Goal: Task Accomplishment & Management: Use online tool/utility

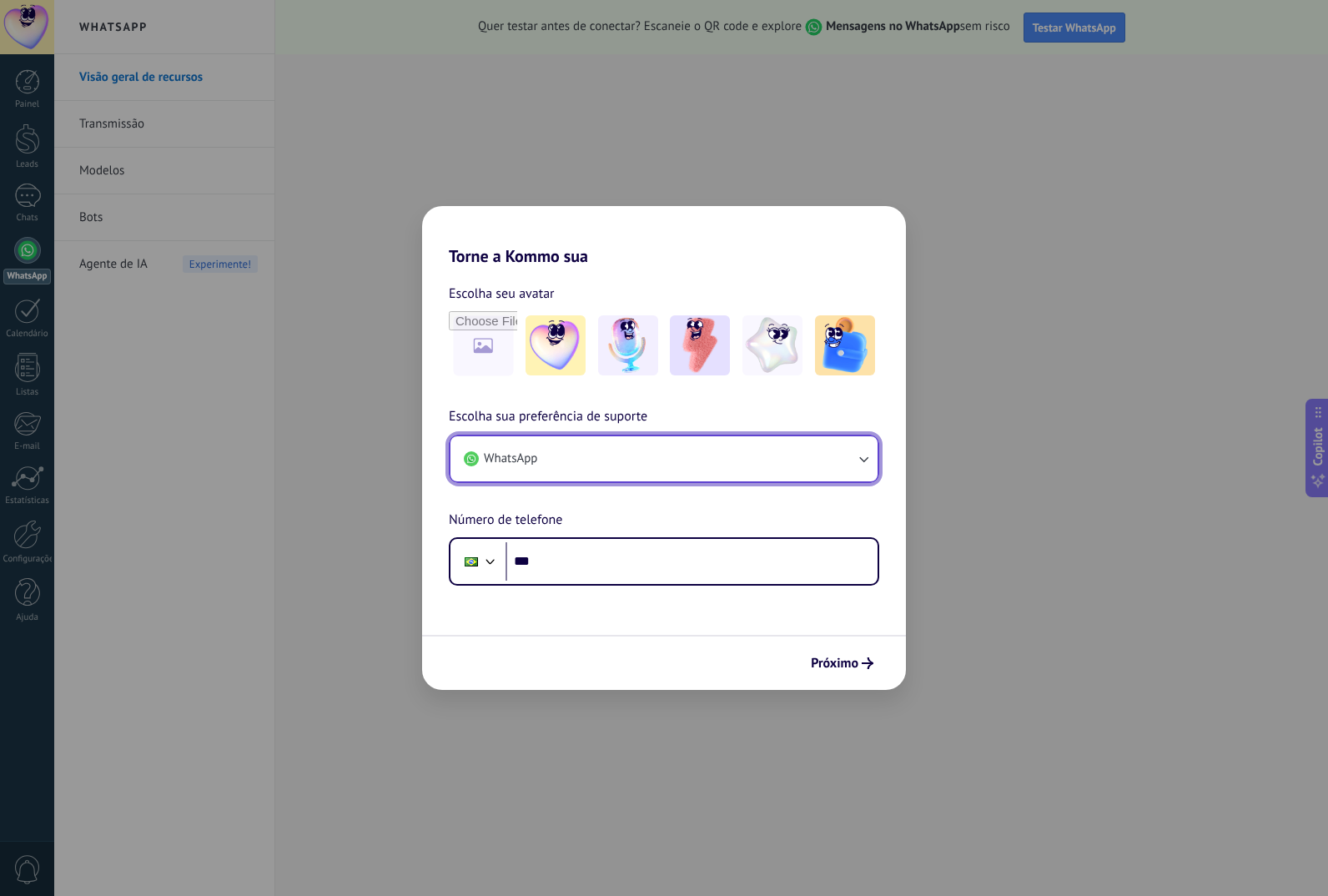
click at [706, 451] on button "WhatsApp" at bounding box center [664, 458] width 427 height 45
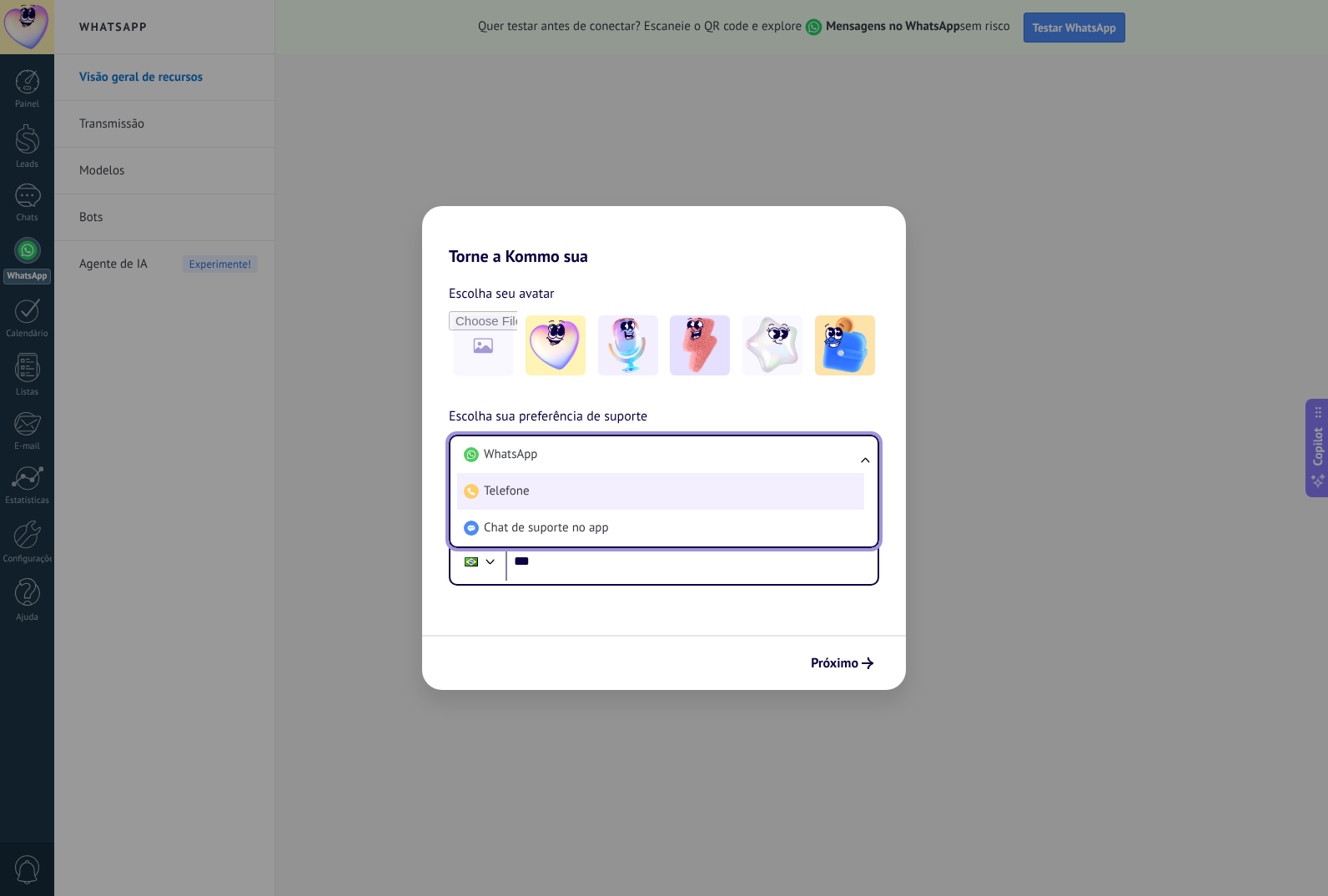
click at [668, 481] on li "Telefone" at bounding box center [661, 491] width 407 height 37
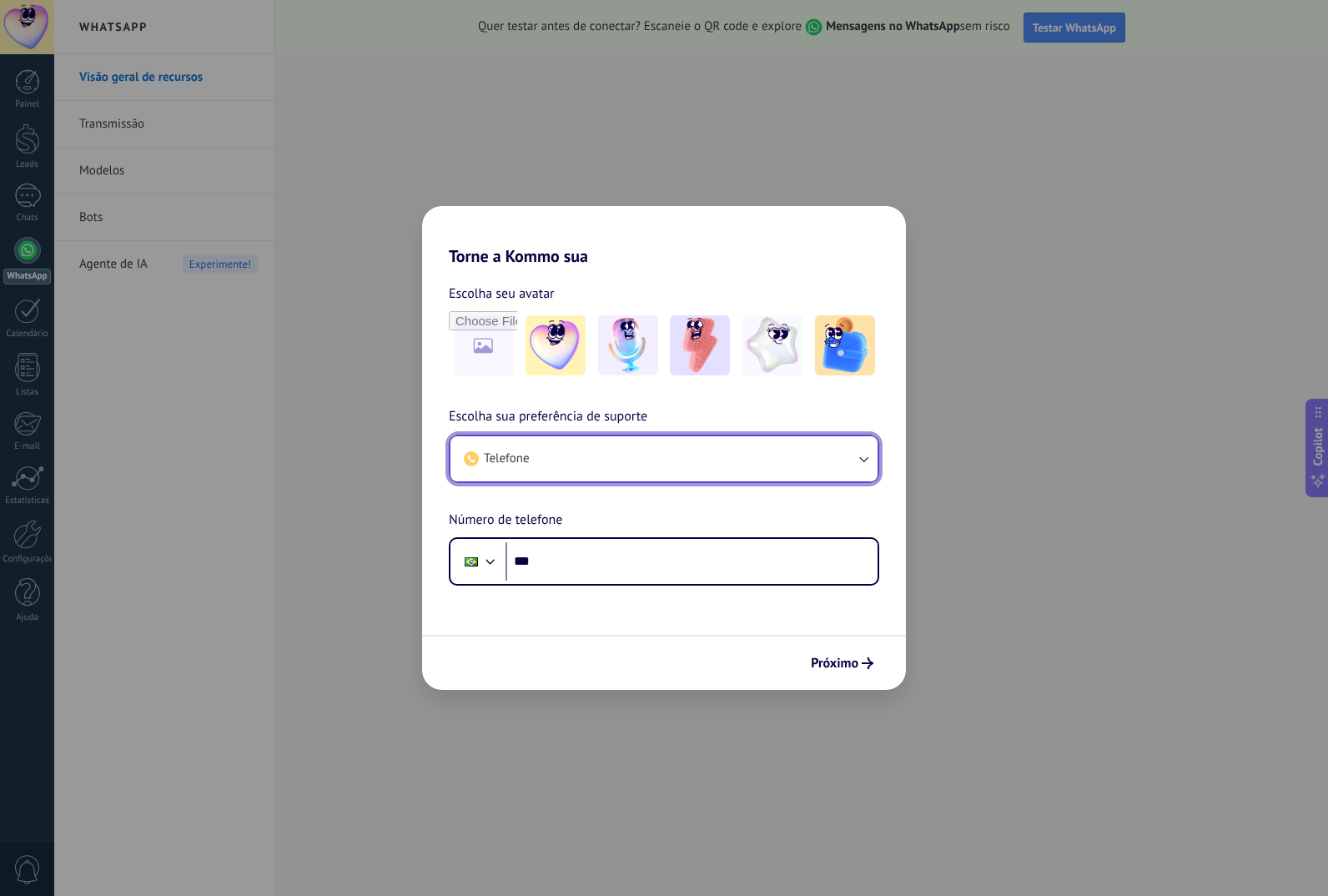
click at [666, 464] on button "Telefone" at bounding box center [664, 458] width 427 height 45
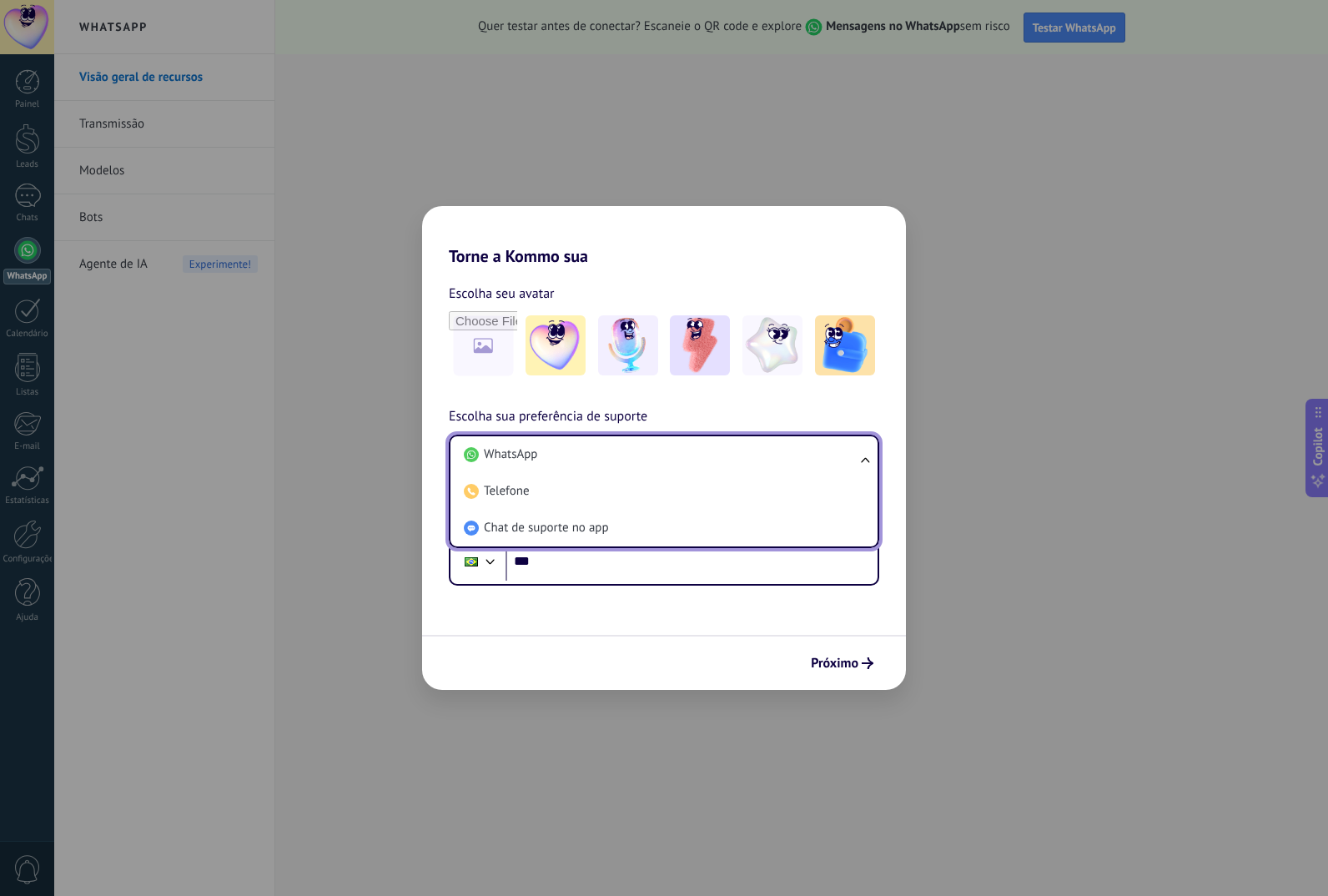
click at [666, 464] on li "WhatsApp" at bounding box center [661, 455] width 407 height 37
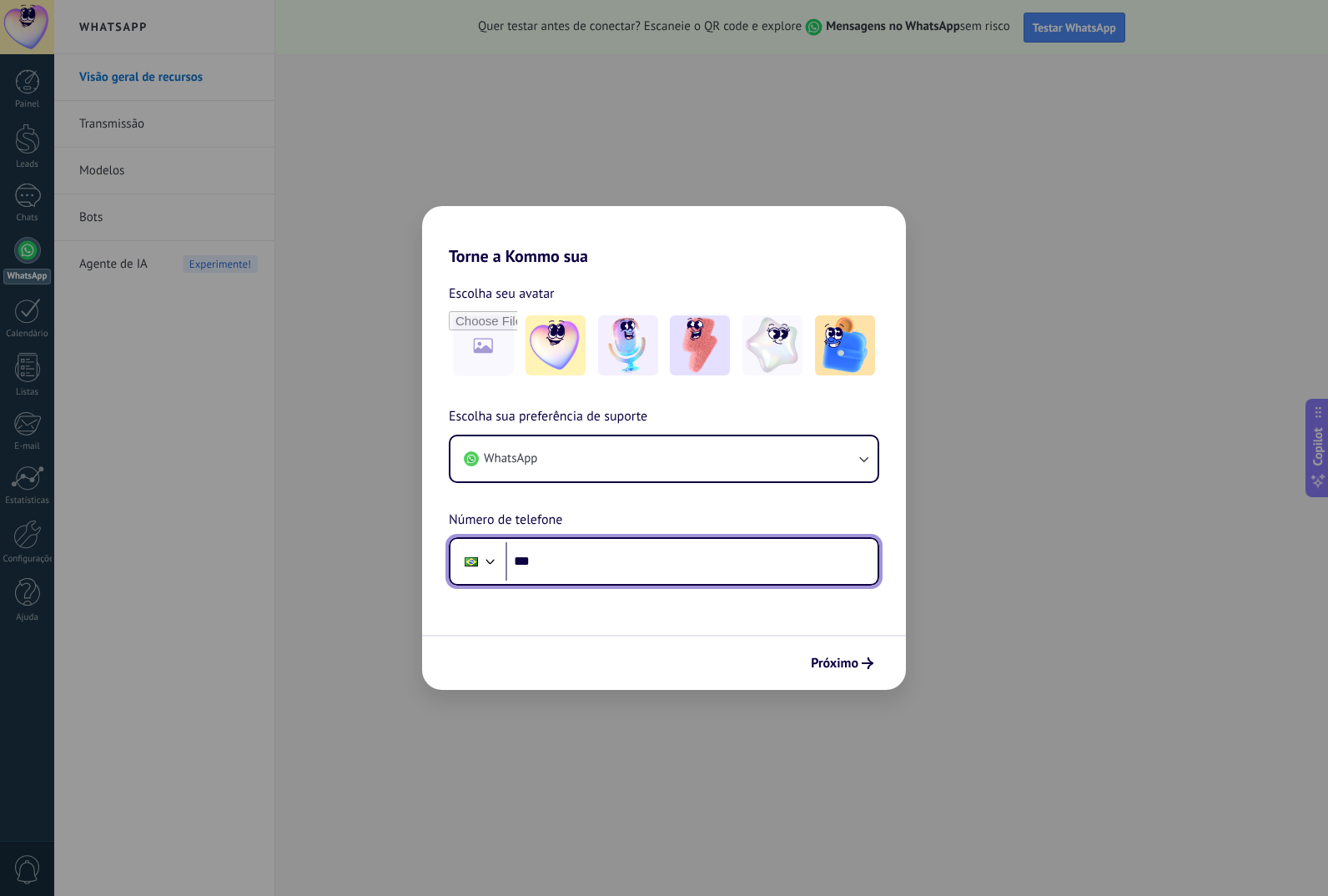
click at [673, 570] on input "***" at bounding box center [691, 561] width 372 height 38
type input "**********"
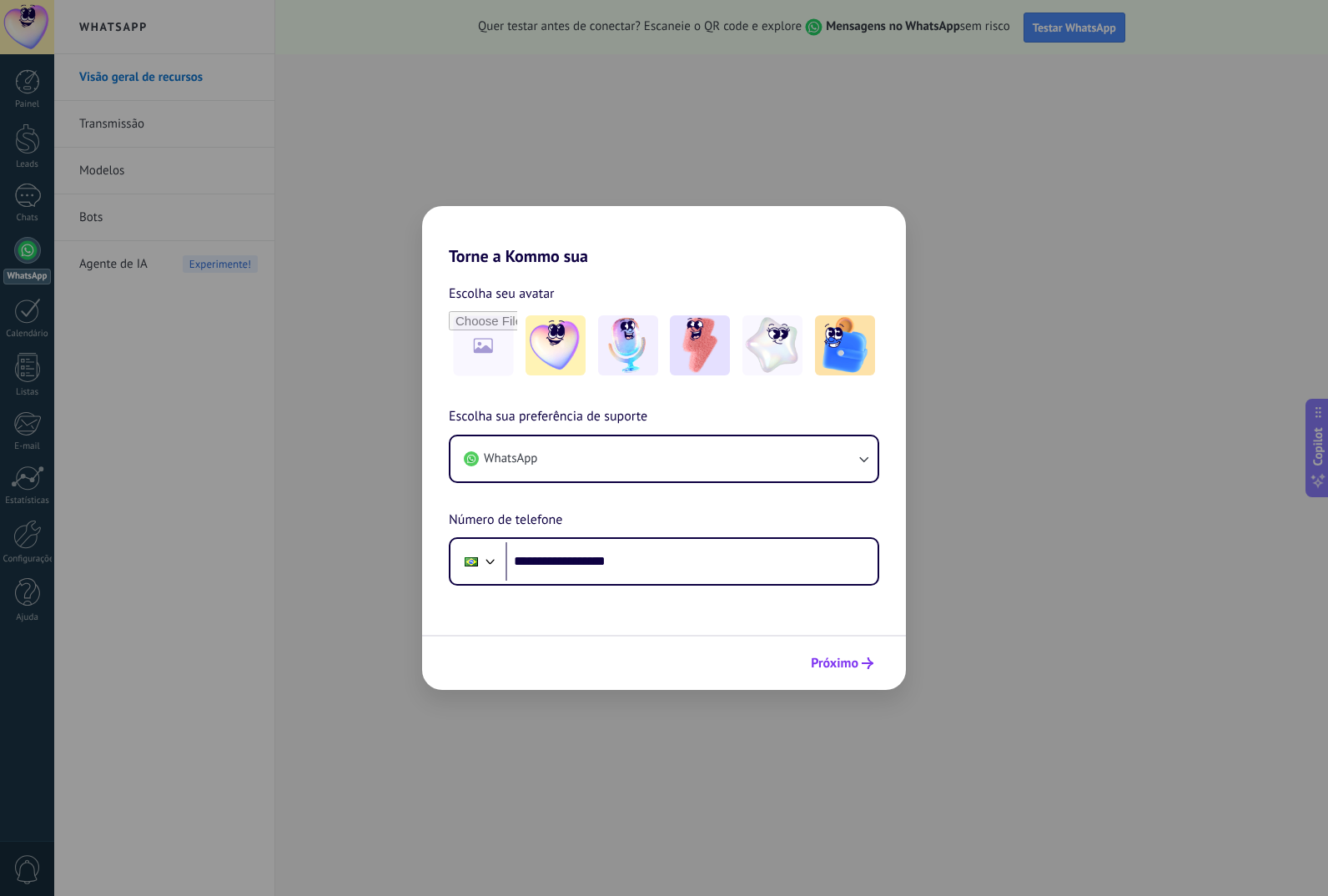
click at [820, 673] on button "Próximo" at bounding box center [843, 663] width 78 height 29
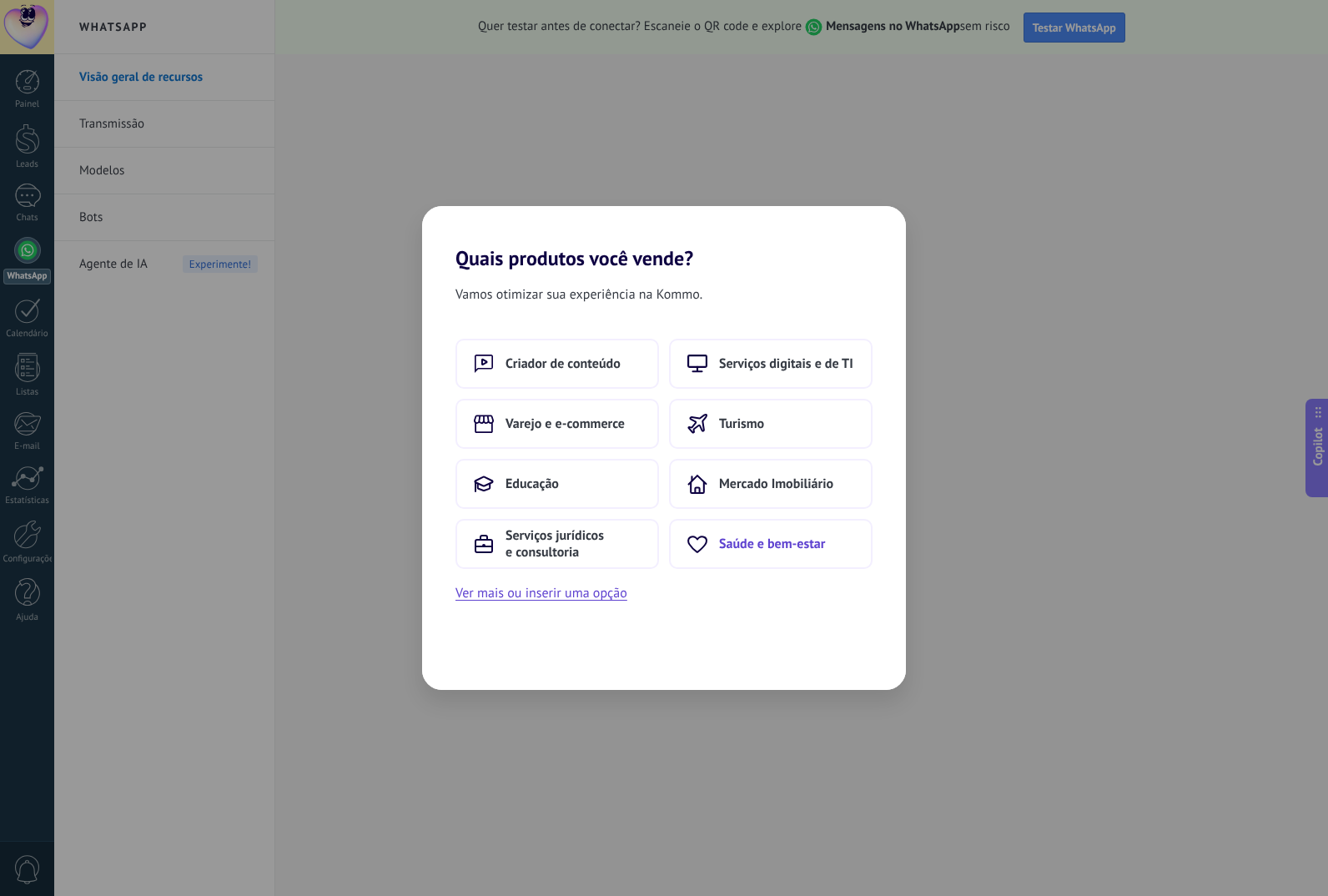
click at [810, 546] on span "Saúde e bem-estar" at bounding box center [771, 544] width 106 height 17
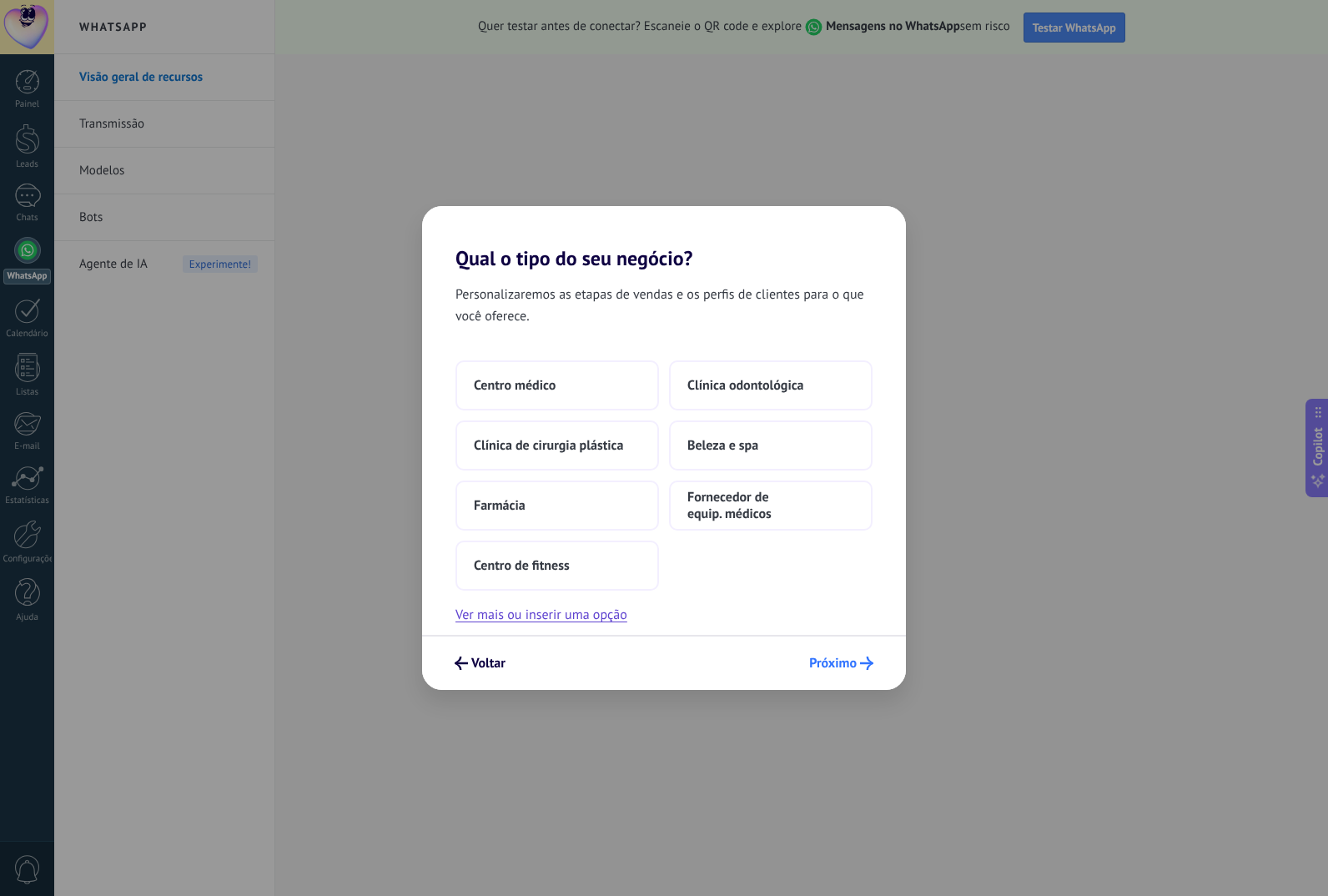
click at [842, 654] on button "Próximo" at bounding box center [841, 663] width 79 height 29
click at [847, 669] on span "Próximo" at bounding box center [833, 663] width 48 height 11
click at [741, 454] on button "Beleza e spa" at bounding box center [771, 445] width 204 height 50
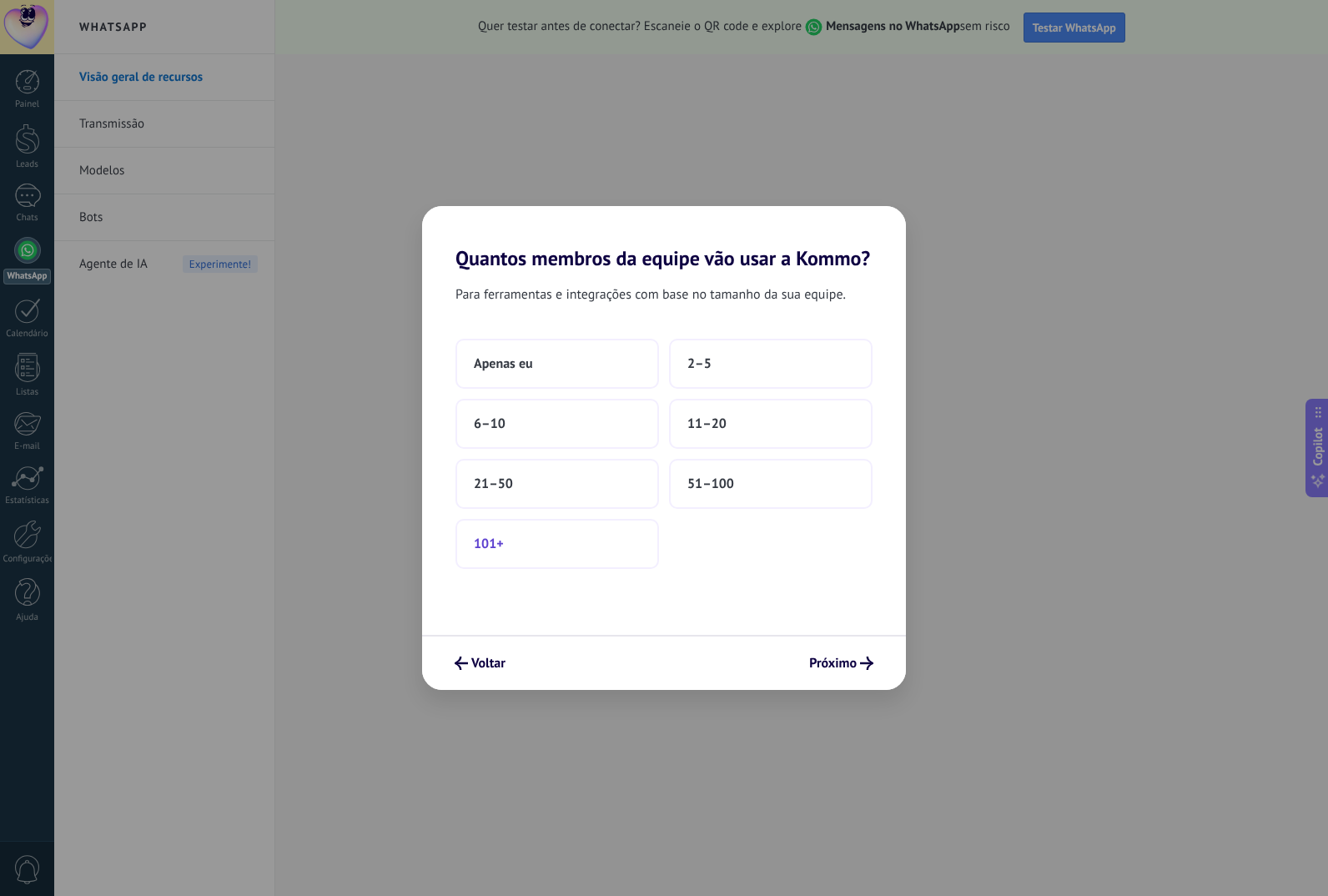
click at [543, 559] on button "101+" at bounding box center [557, 543] width 204 height 50
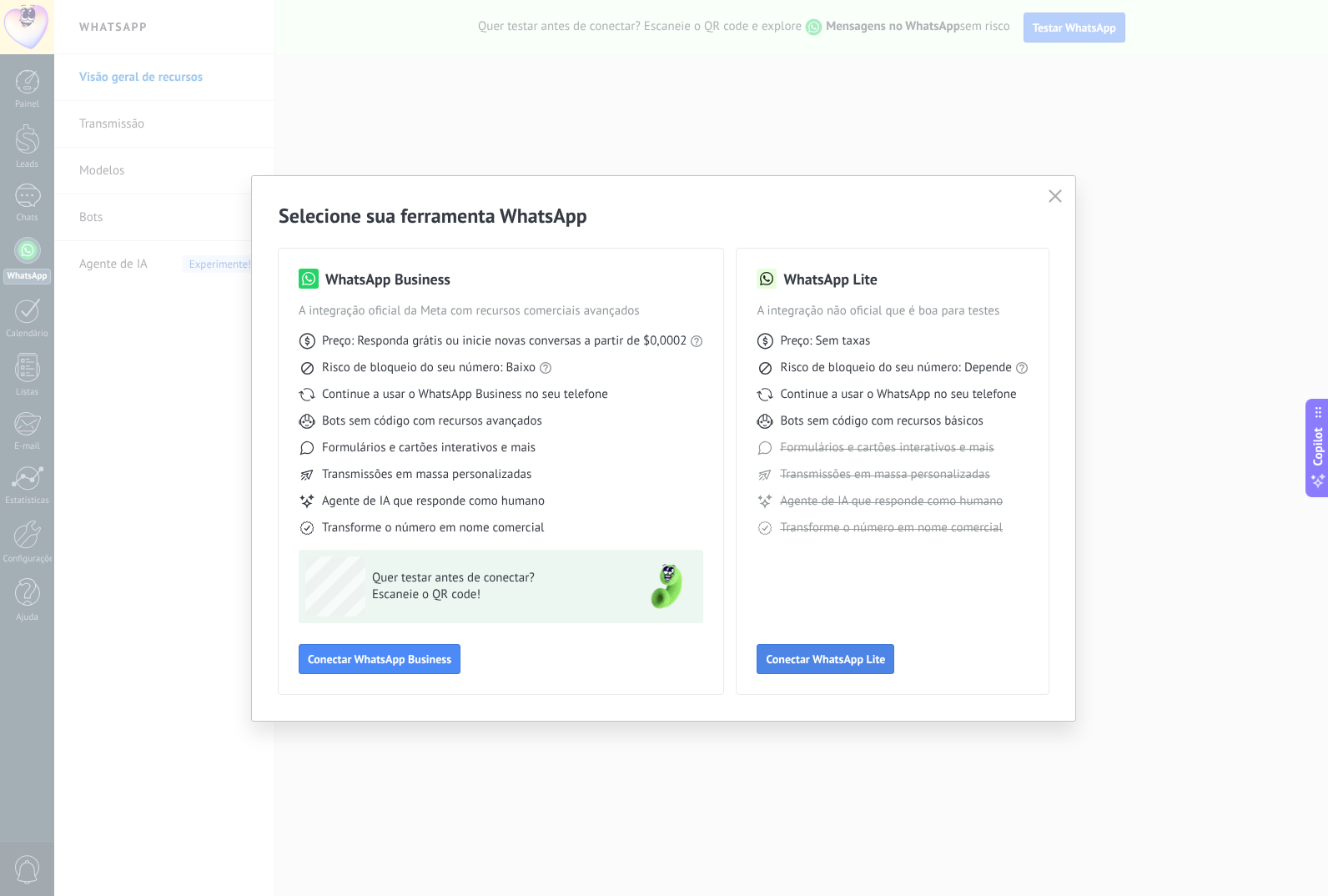
click at [813, 670] on button "Conectar WhatsApp Lite" at bounding box center [825, 659] width 138 height 30
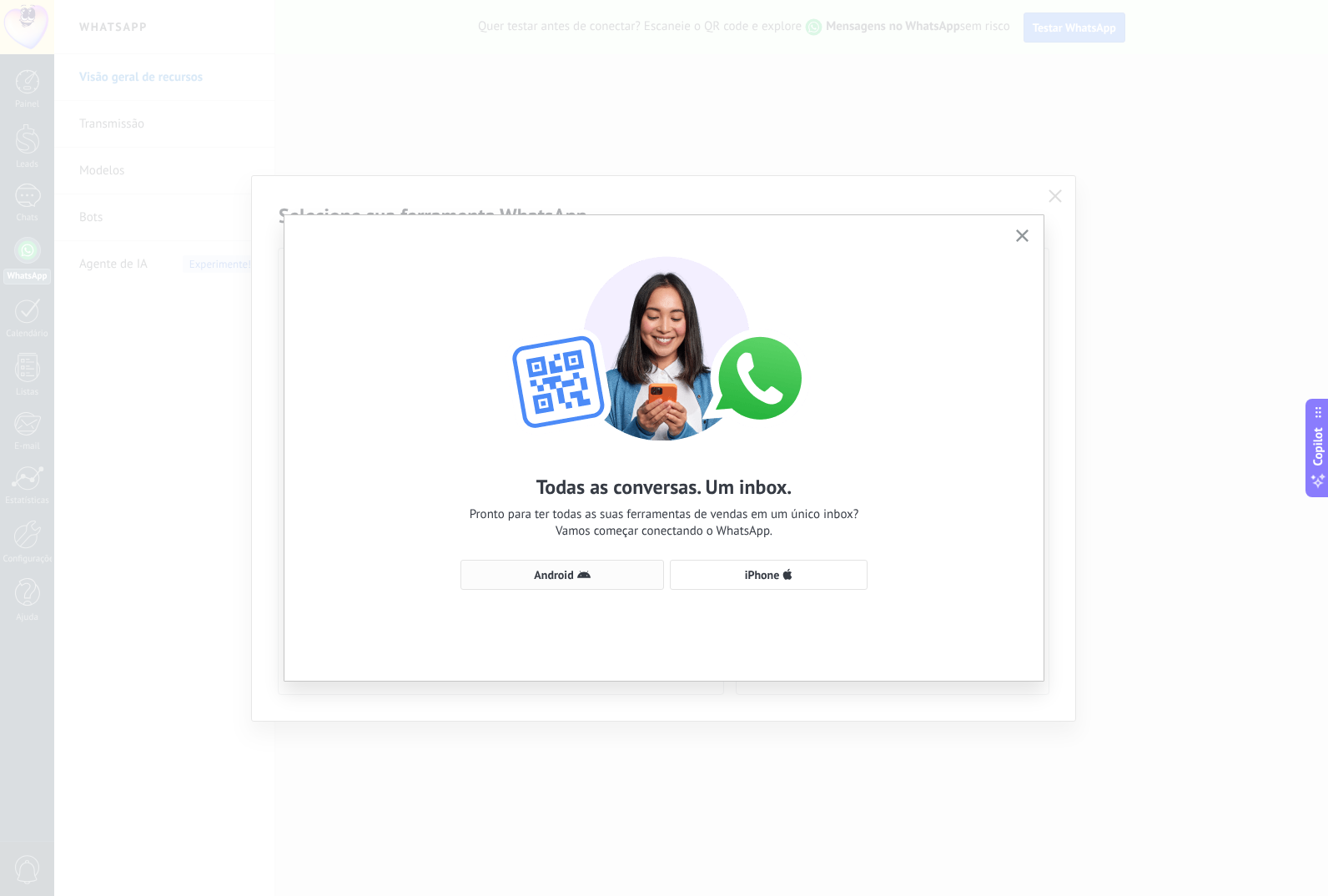
click at [541, 565] on button "Android" at bounding box center [562, 575] width 204 height 30
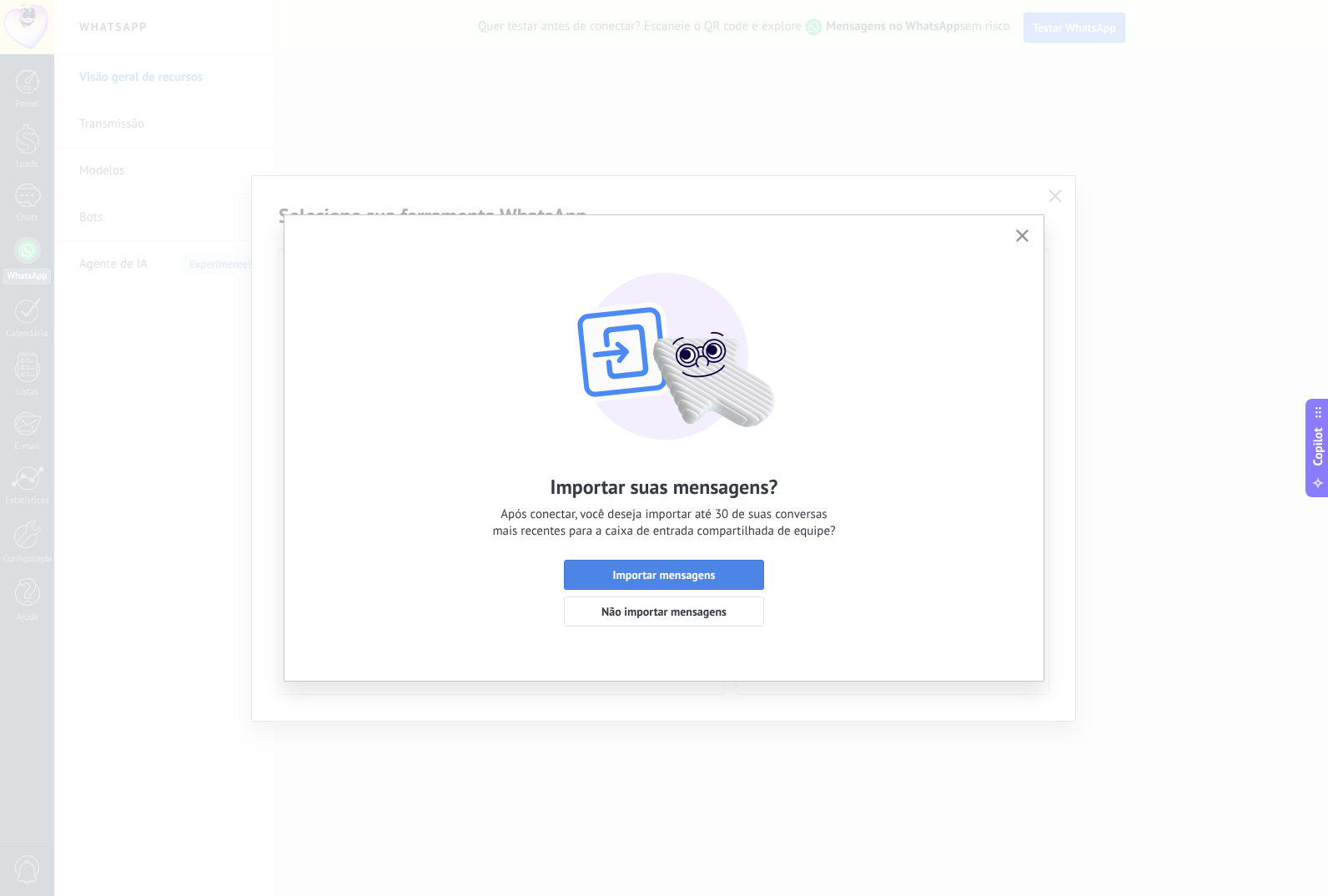
click at [604, 587] on button "Importar mensagens" at bounding box center [664, 575] width 200 height 30
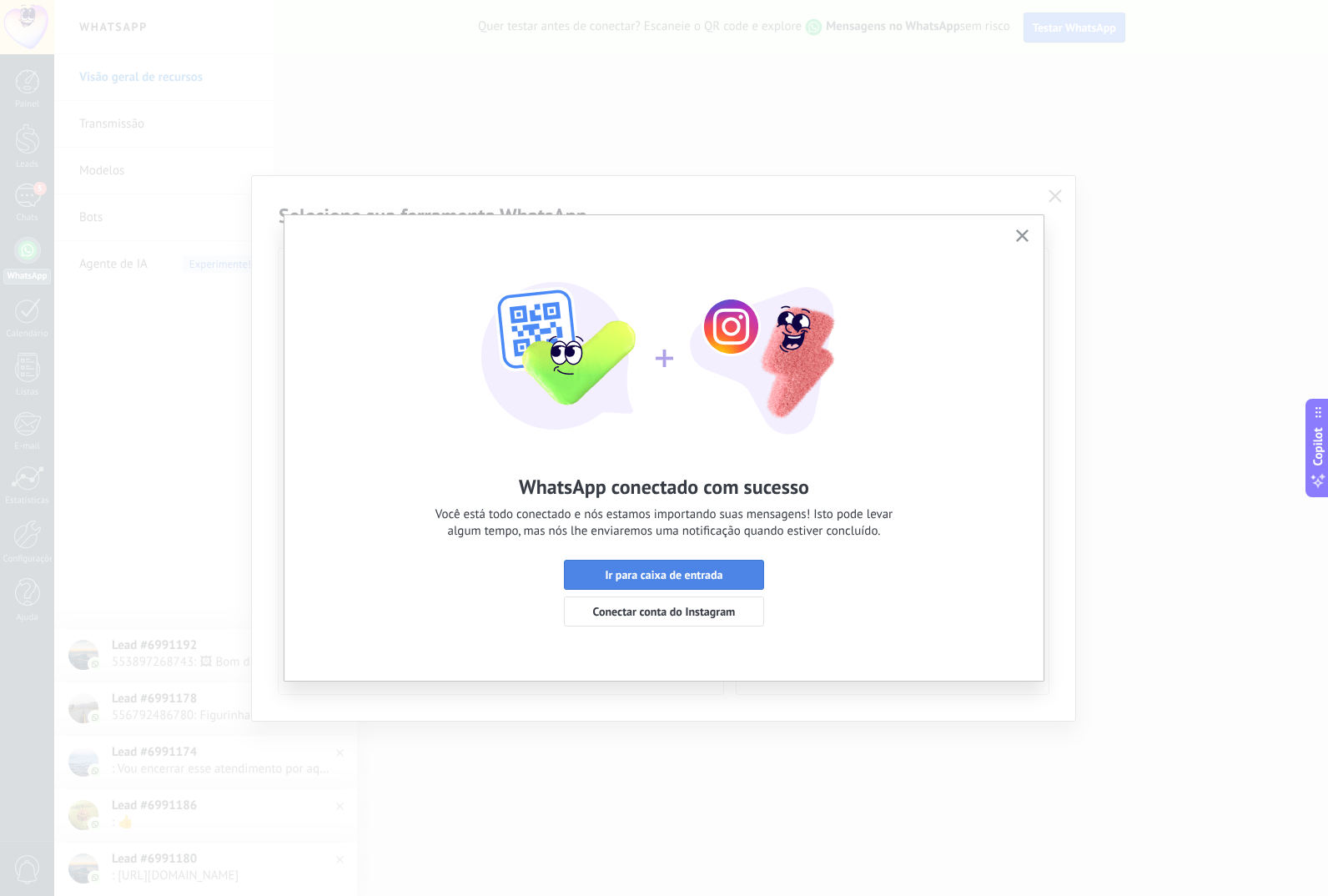
click at [657, 574] on span "Ir para caixa de entrada" at bounding box center [664, 575] width 118 height 11
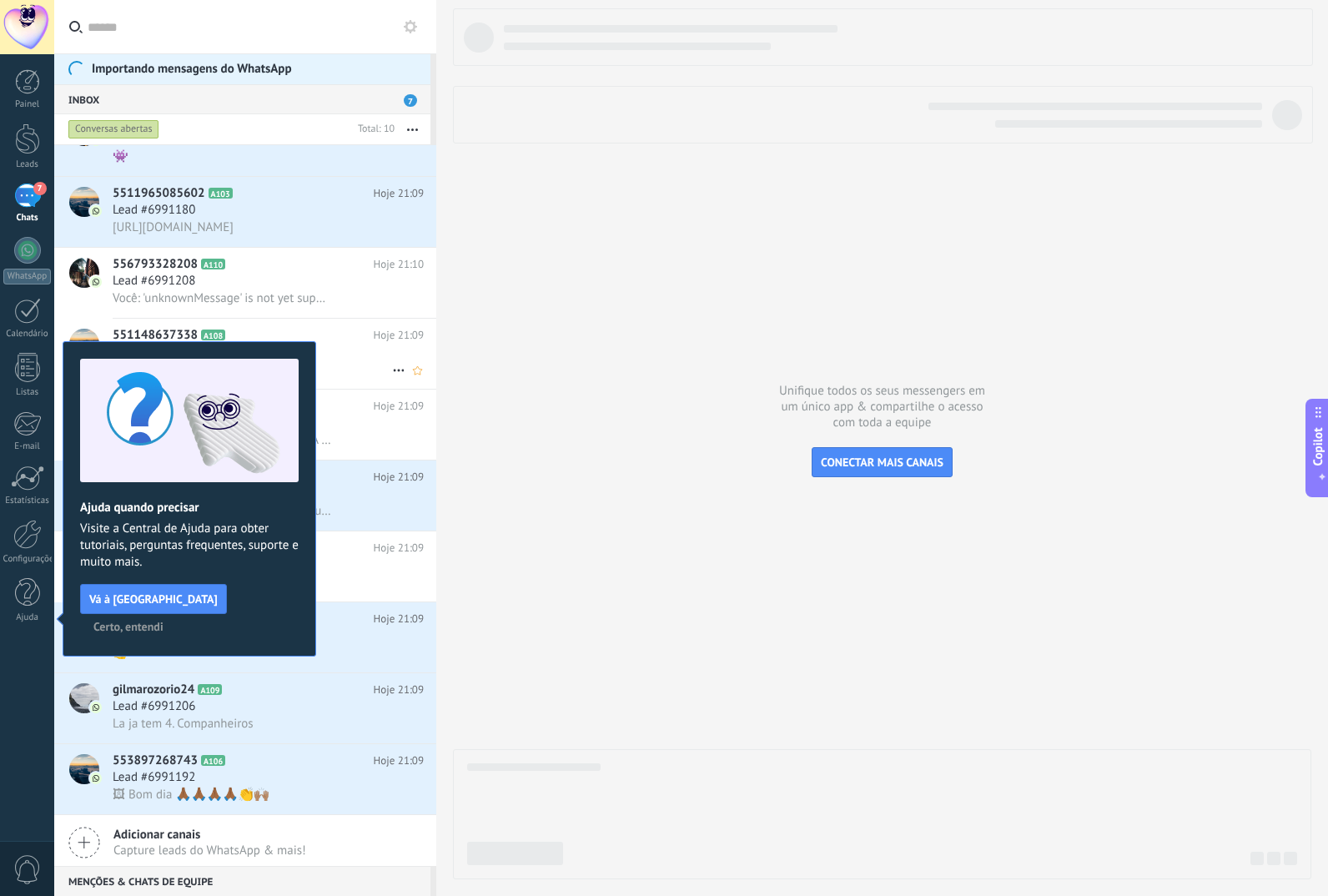
scroll to position [42, 0]
click at [164, 620] on span "Certo, entendi" at bounding box center [128, 626] width 70 height 11
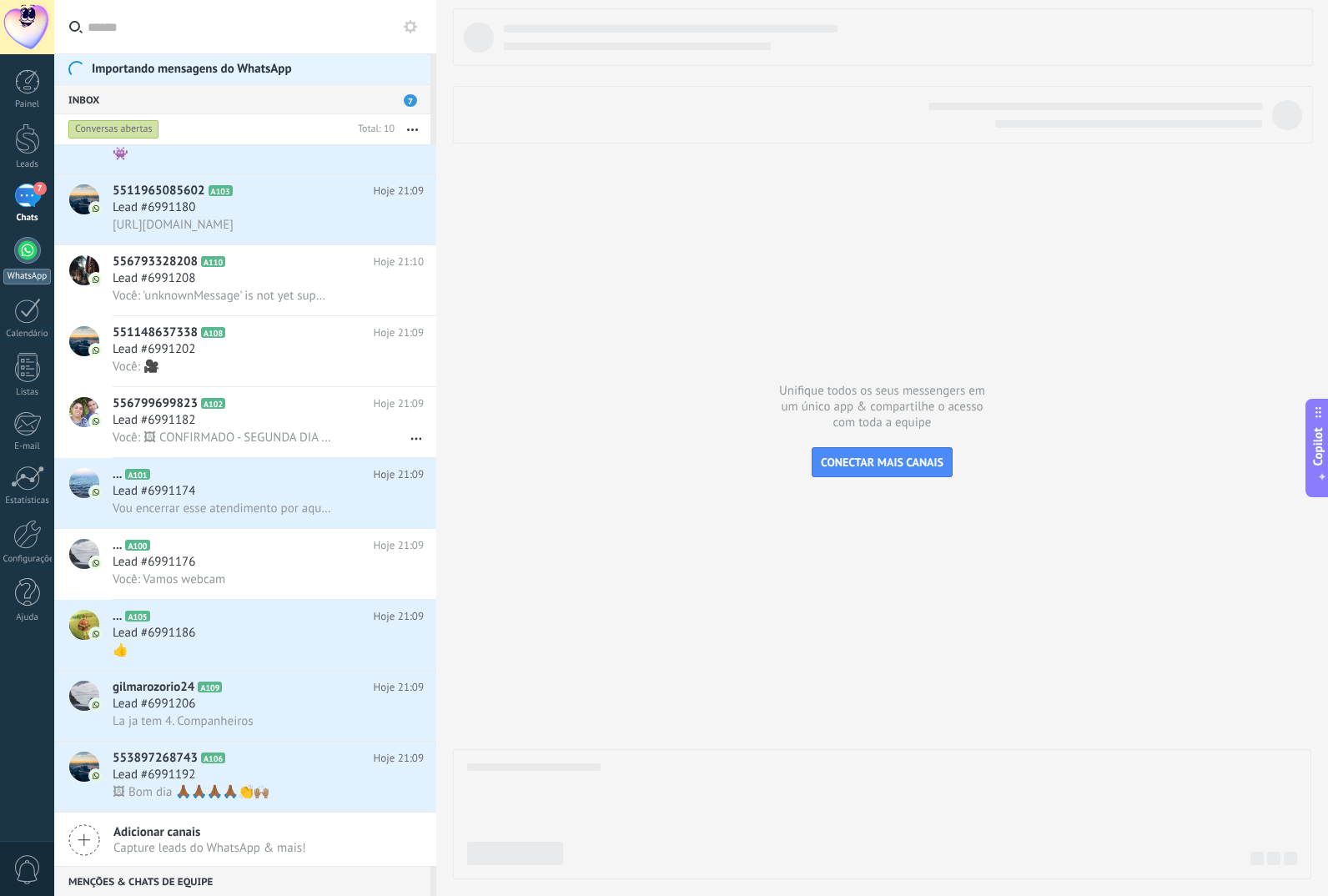
click at [29, 256] on div at bounding box center [28, 250] width 27 height 27
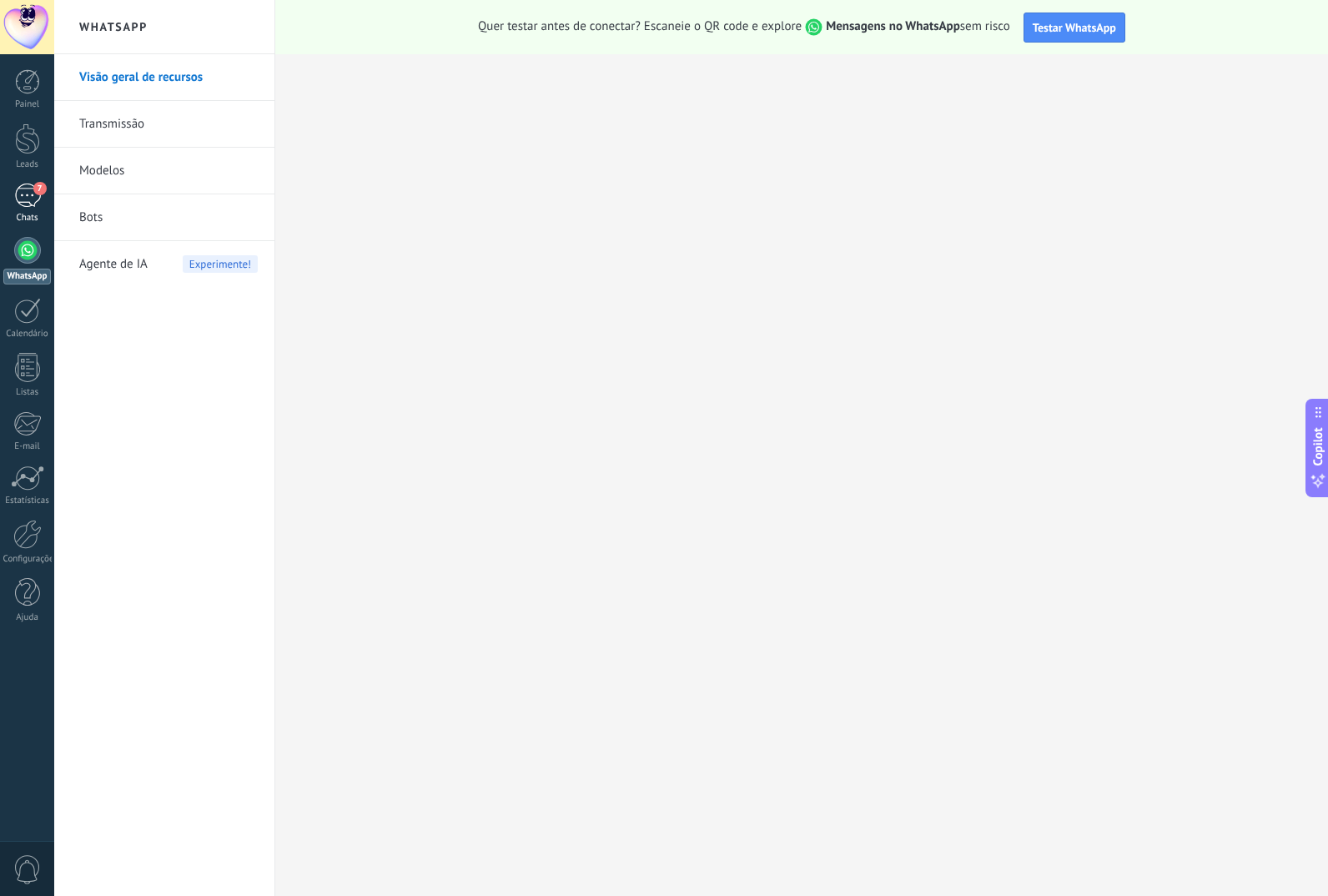
click at [24, 206] on div "7" at bounding box center [28, 195] width 27 height 24
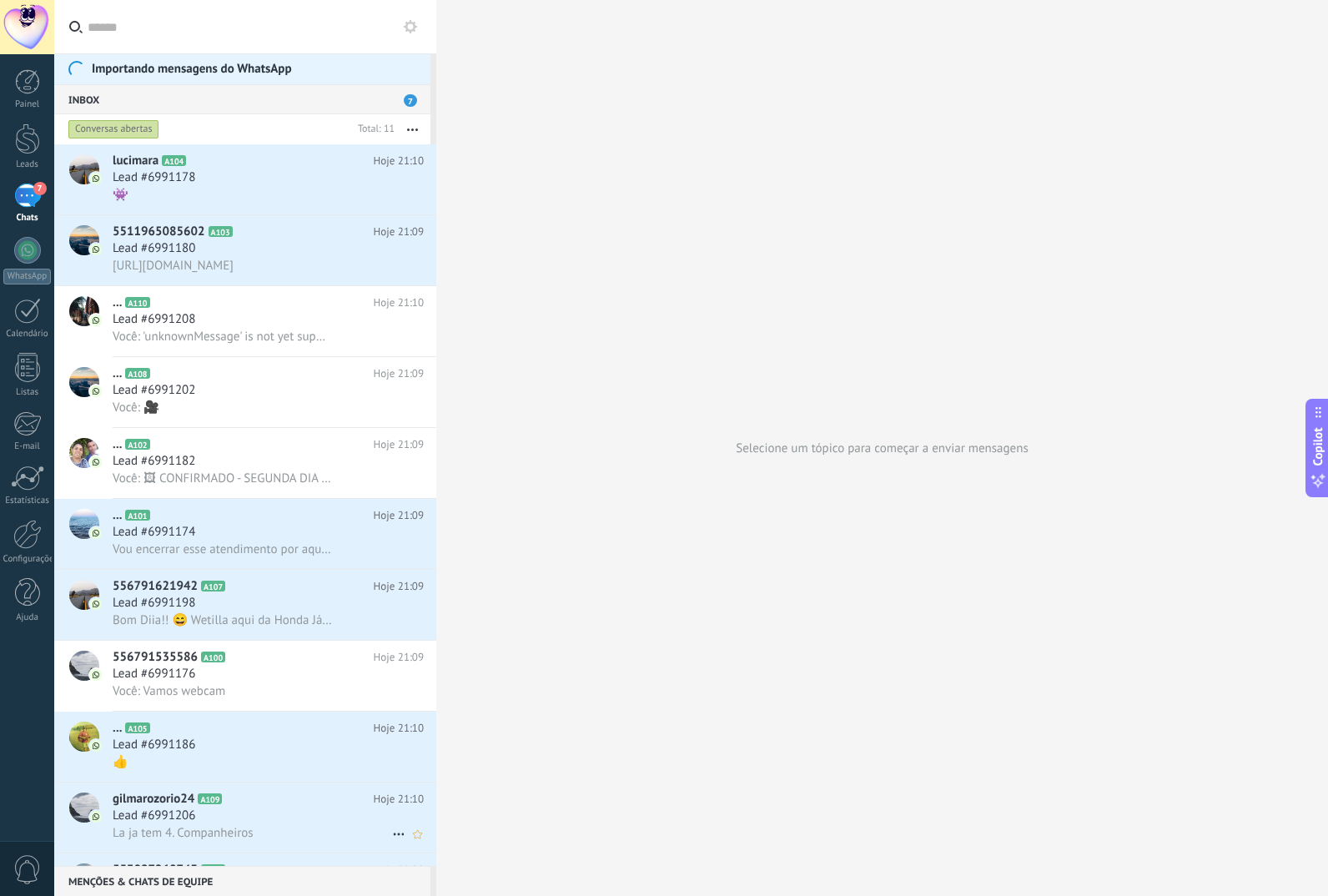
click at [186, 807] on span "gilmarozorio24" at bounding box center [153, 799] width 82 height 17
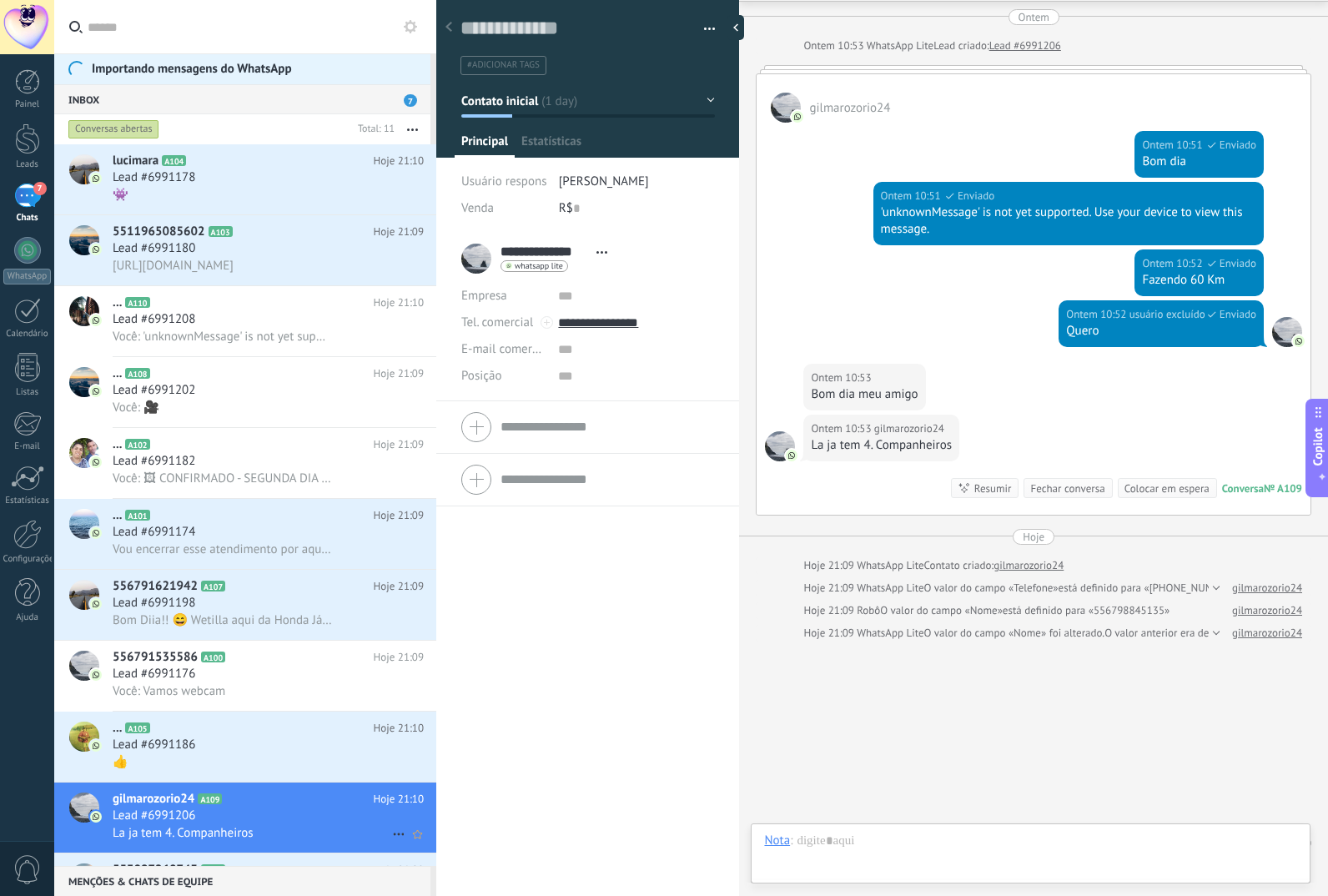
scroll to position [25, 0]
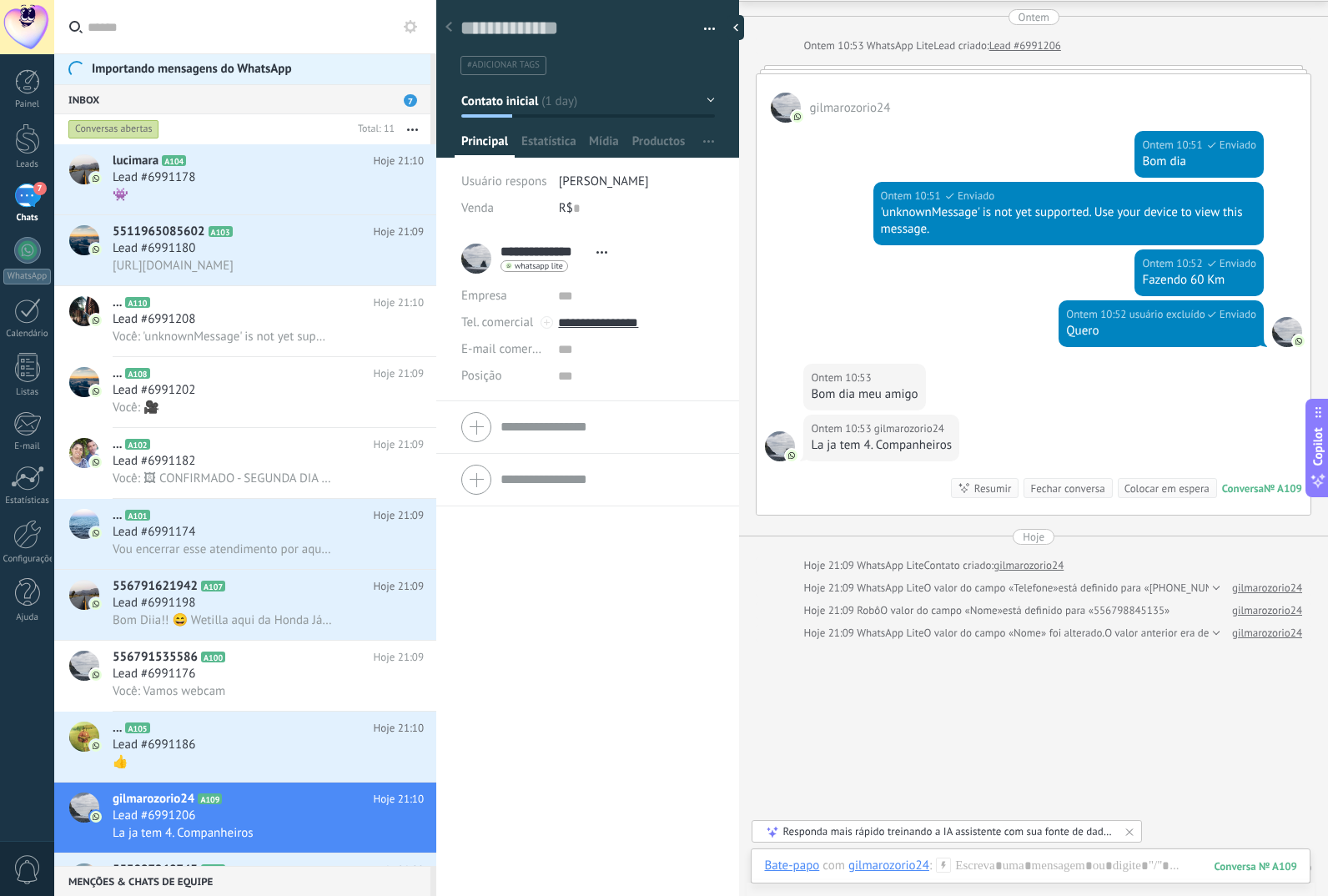
click at [575, 104] on button "Contato inicial" at bounding box center [588, 101] width 254 height 30
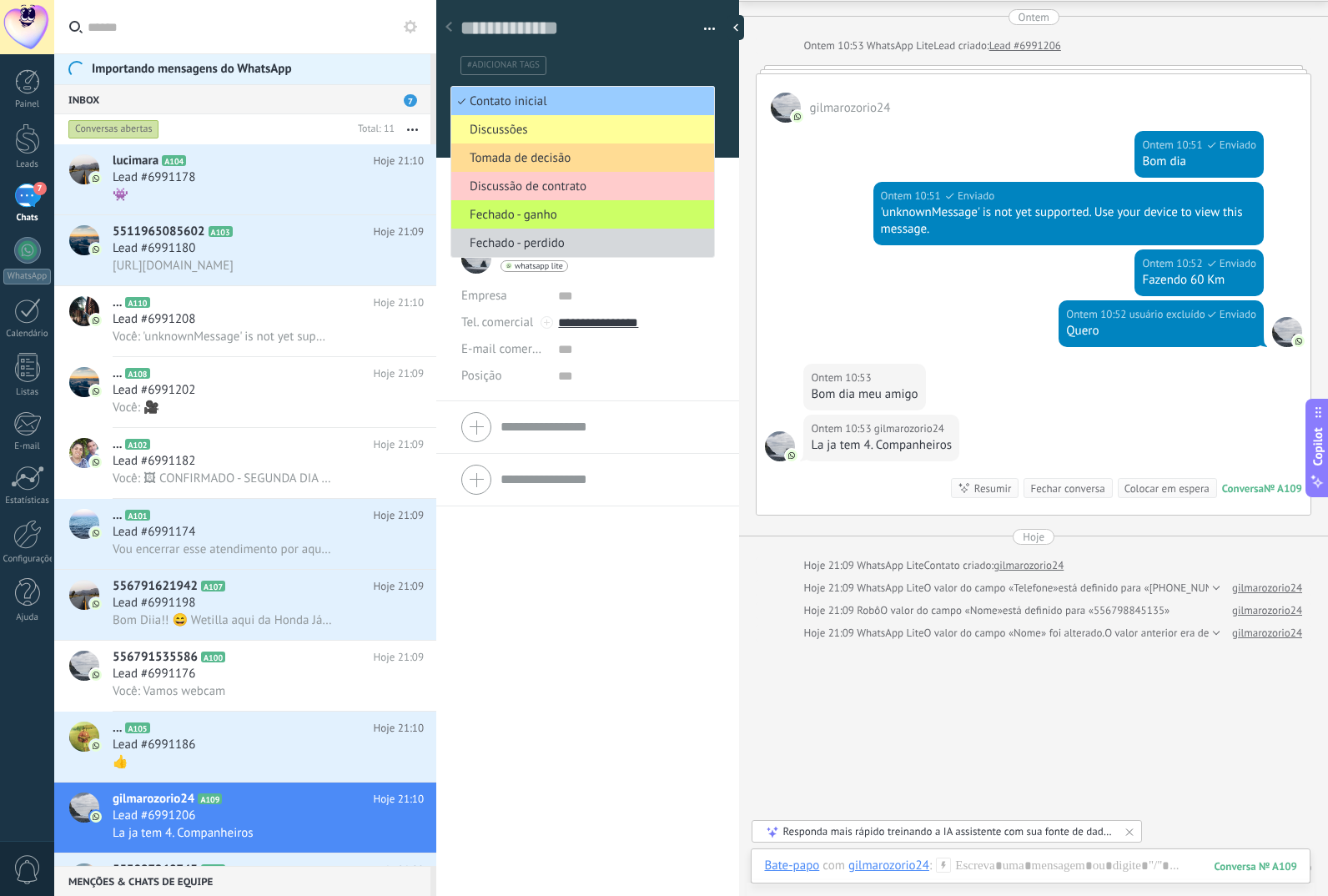
click at [607, 171] on li "Tomada de decisão" at bounding box center [582, 158] width 263 height 29
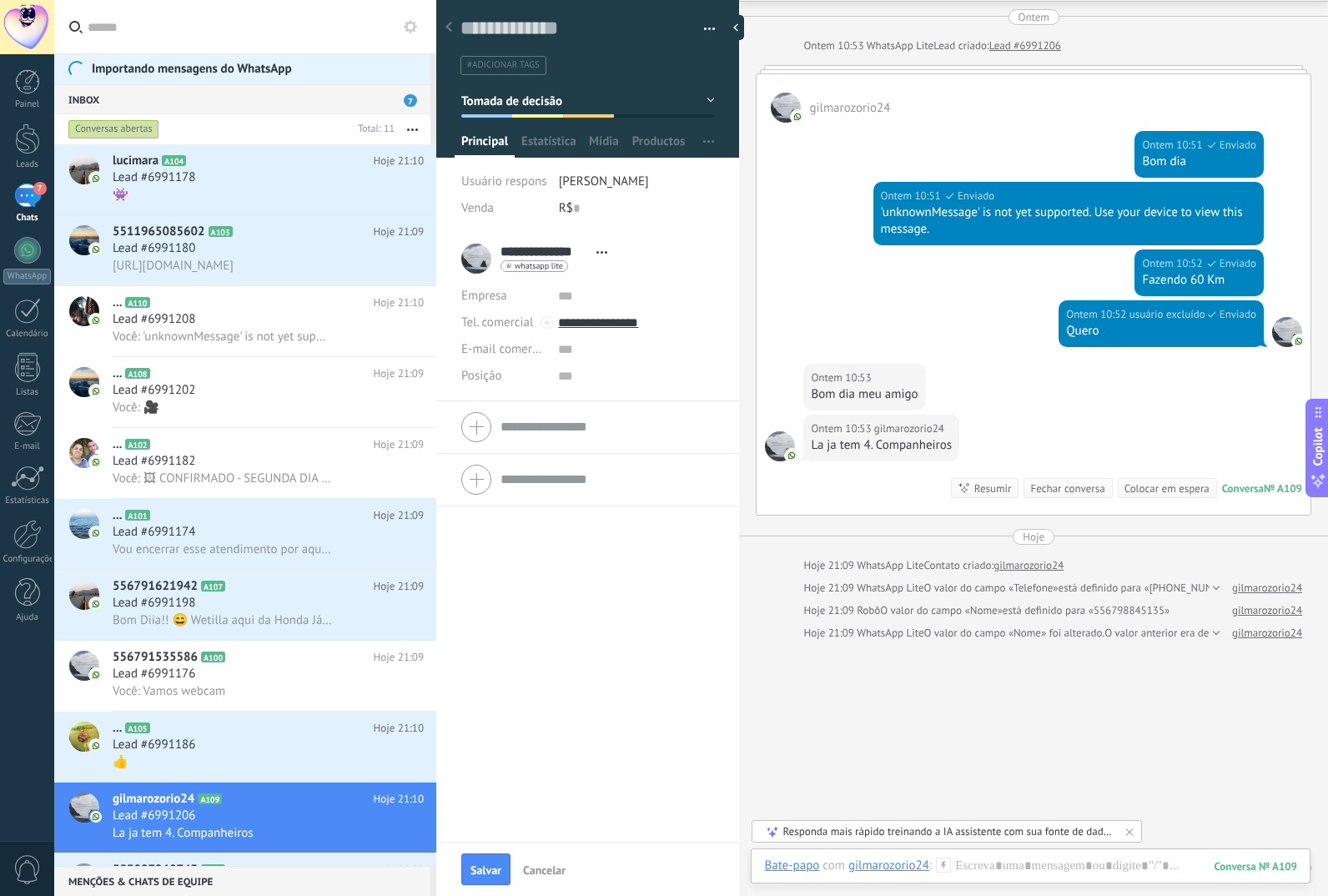
click at [589, 850] on div "Salvar Cancelar" at bounding box center [588, 868] width 303 height 54
click at [569, 826] on div "**********" at bounding box center [588, 537] width 303 height 610
click at [471, 432] on div at bounding box center [588, 427] width 253 height 42
click at [528, 560] on div "**********" at bounding box center [588, 537] width 303 height 610
click at [561, 144] on span "Estatísticas" at bounding box center [548, 145] width 54 height 24
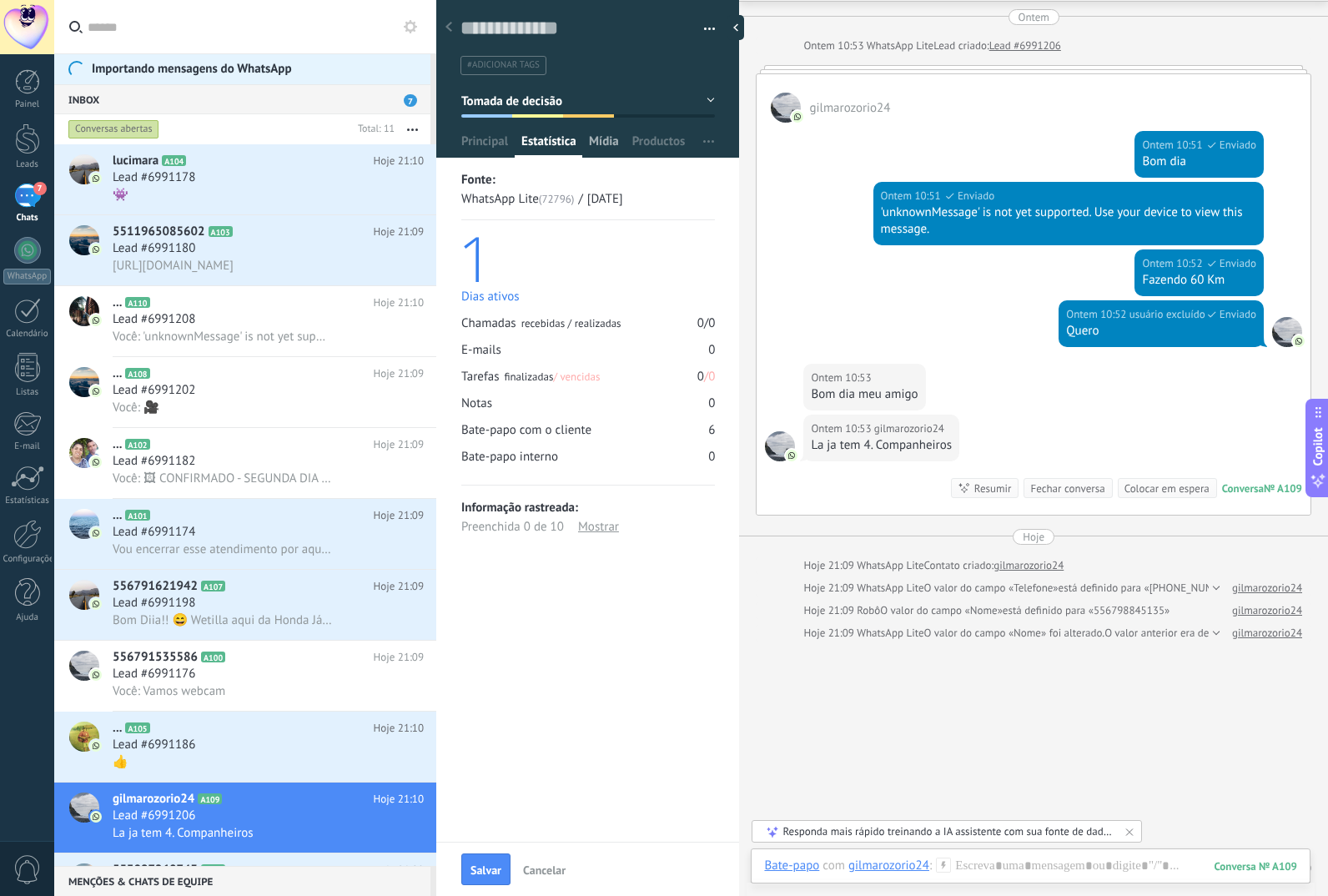
click at [618, 137] on span "Mídia" at bounding box center [604, 145] width 30 height 24
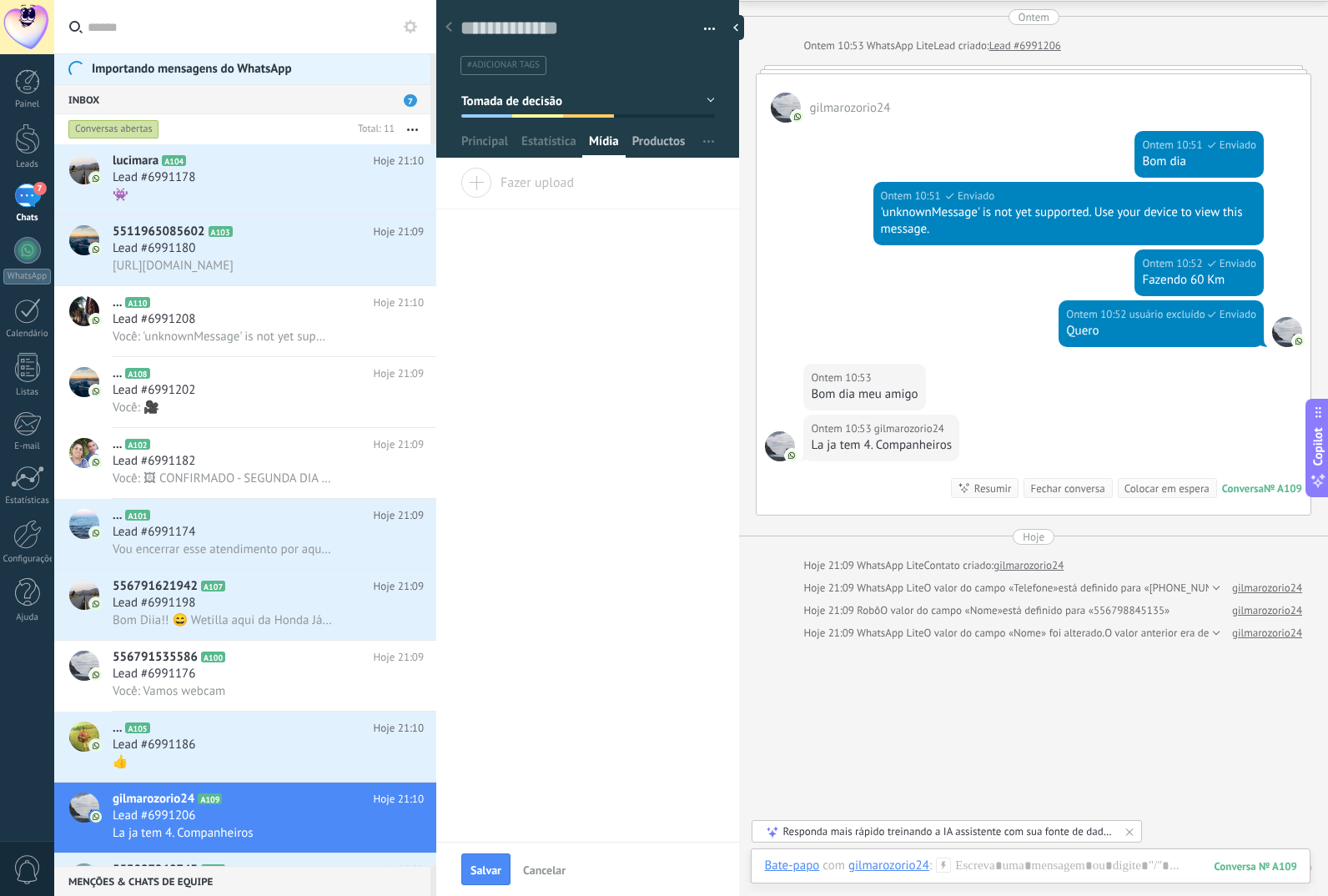
click at [674, 135] on span "Productos" at bounding box center [659, 145] width 53 height 24
click at [24, 133] on div at bounding box center [28, 139] width 25 height 30
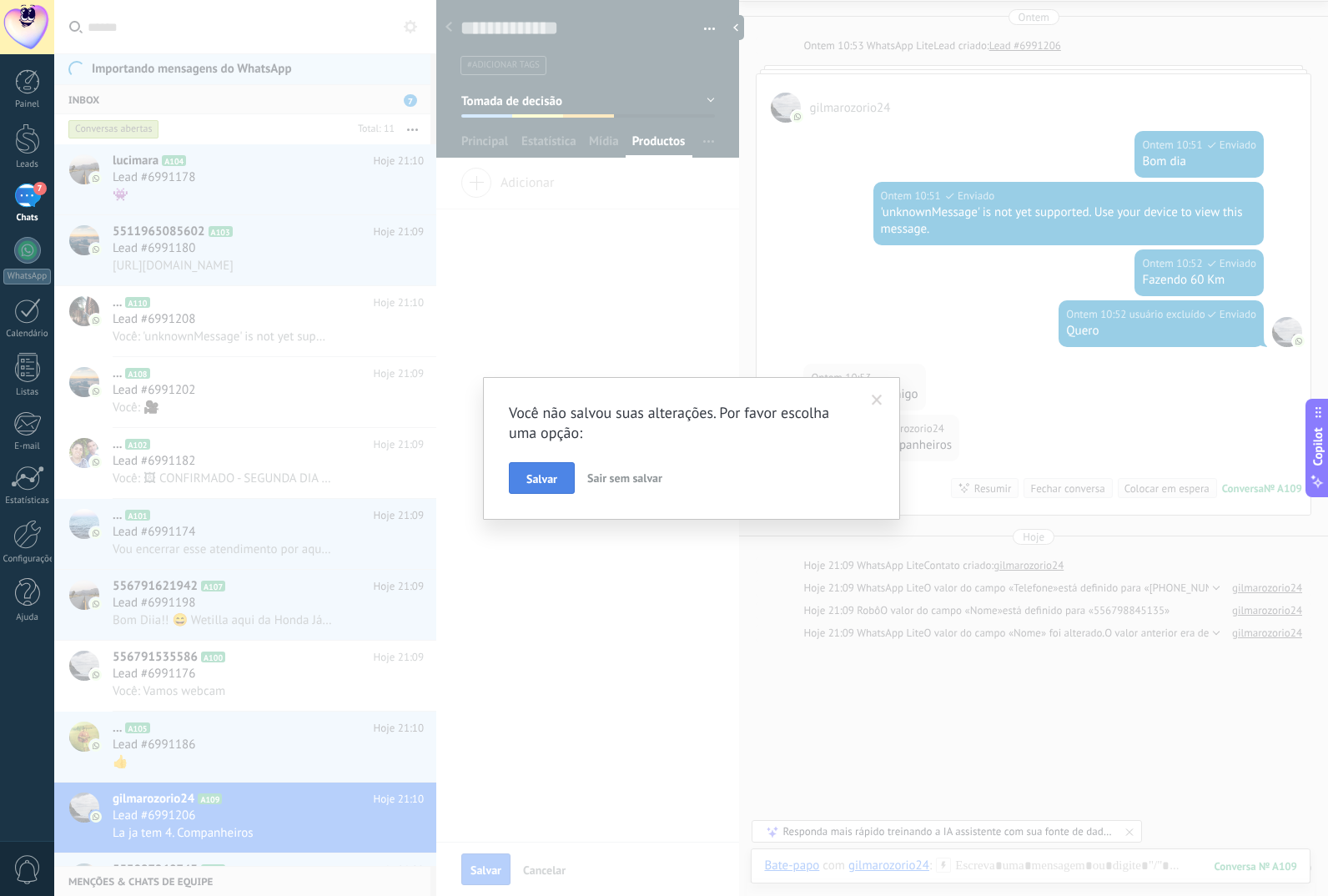
click at [528, 478] on span "Salvar" at bounding box center [541, 478] width 30 height 11
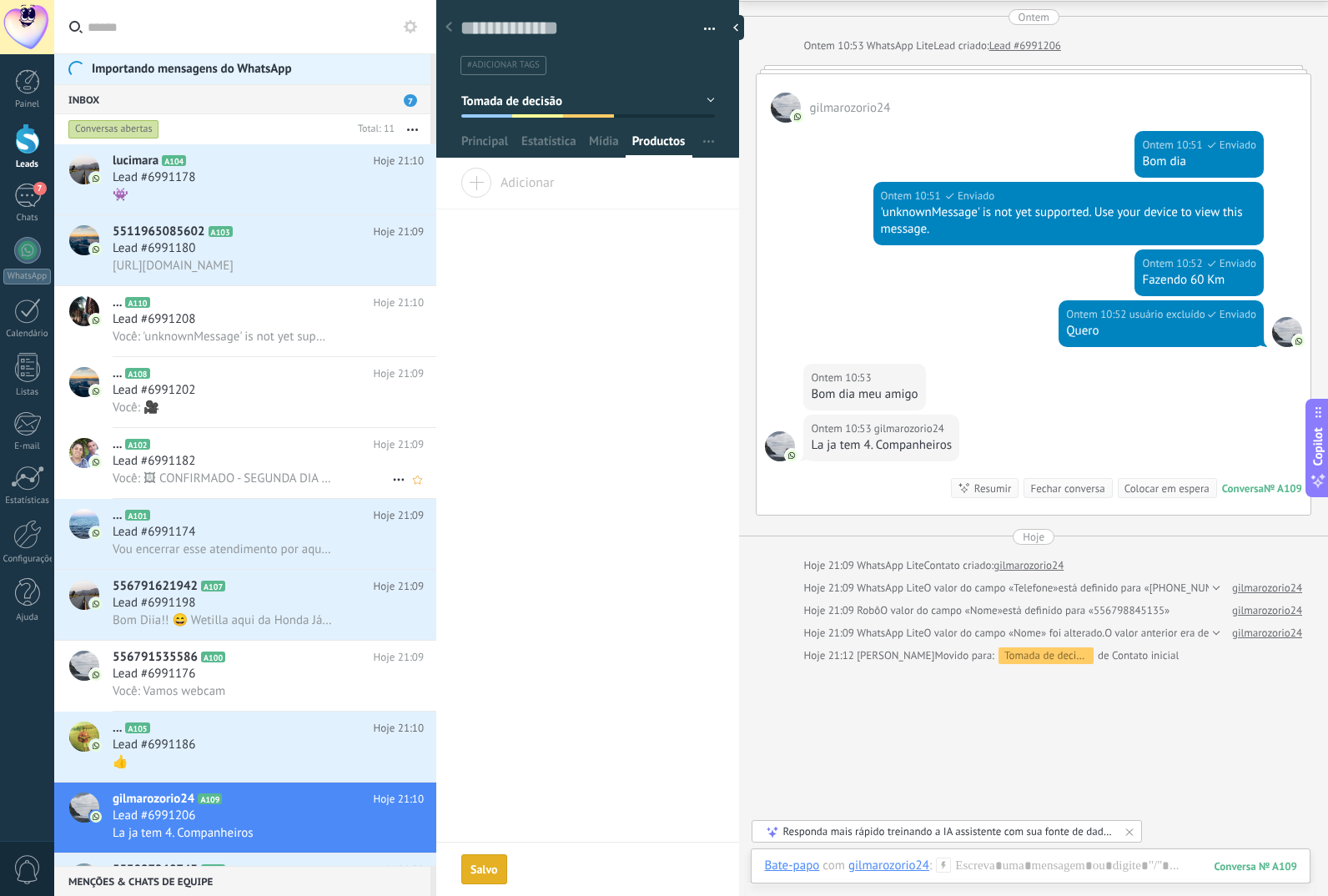
scroll to position [75, 0]
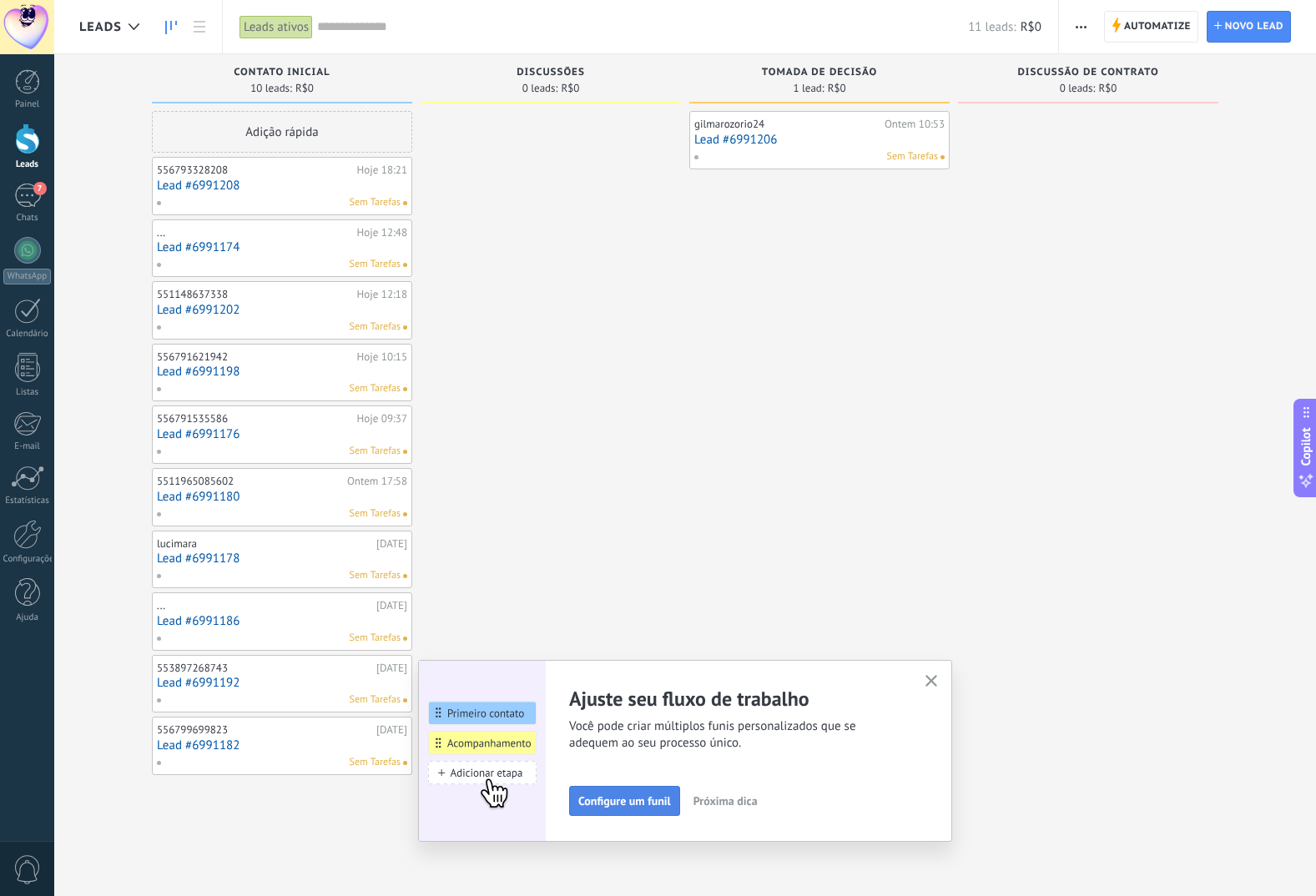
click at [627, 789] on button "Configure um funil" at bounding box center [624, 801] width 111 height 30
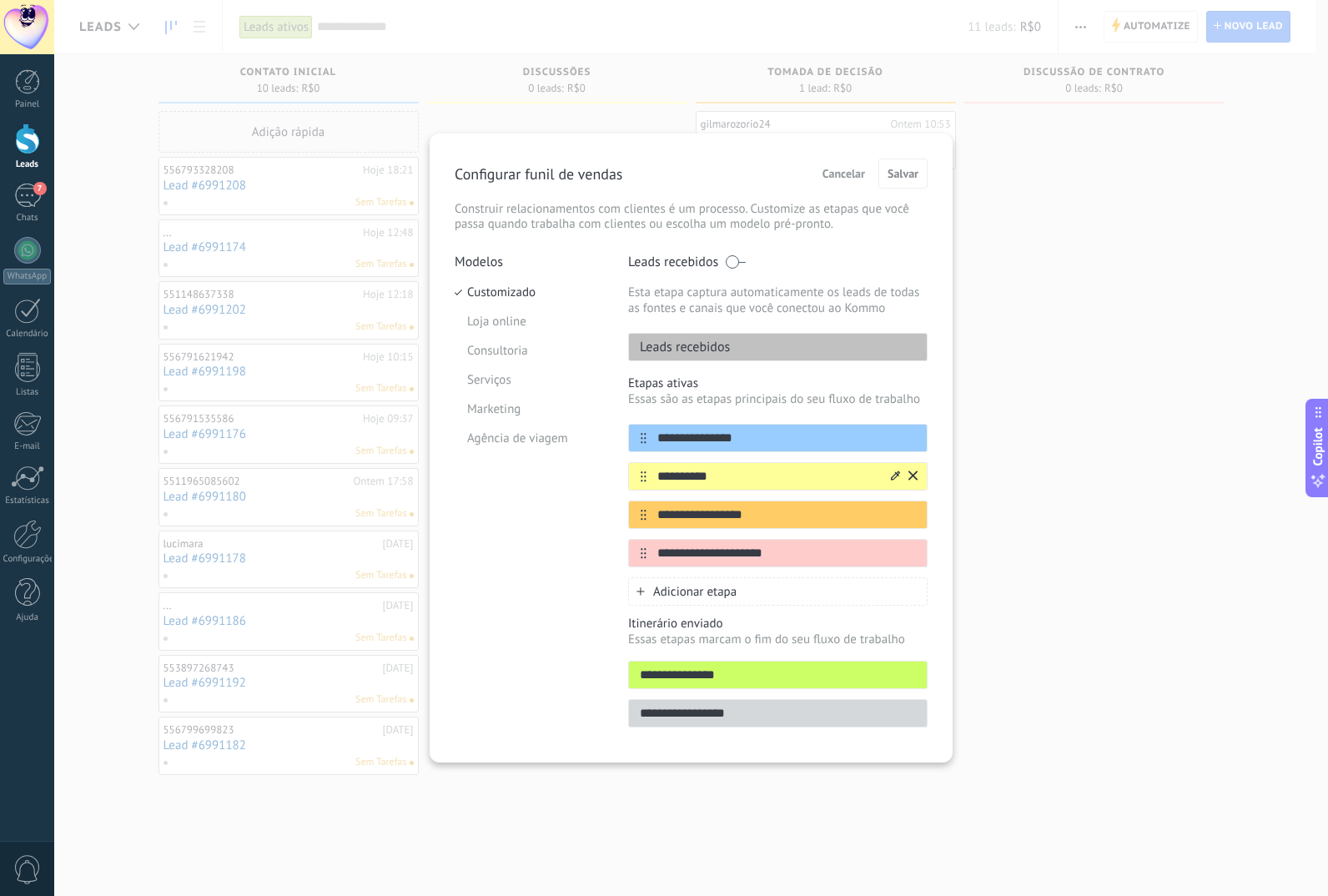
click at [809, 465] on div "**********" at bounding box center [777, 477] width 300 height 29
click at [744, 258] on span at bounding box center [735, 262] width 21 height 13
click at [914, 168] on span "Salvar" at bounding box center [903, 173] width 30 height 11
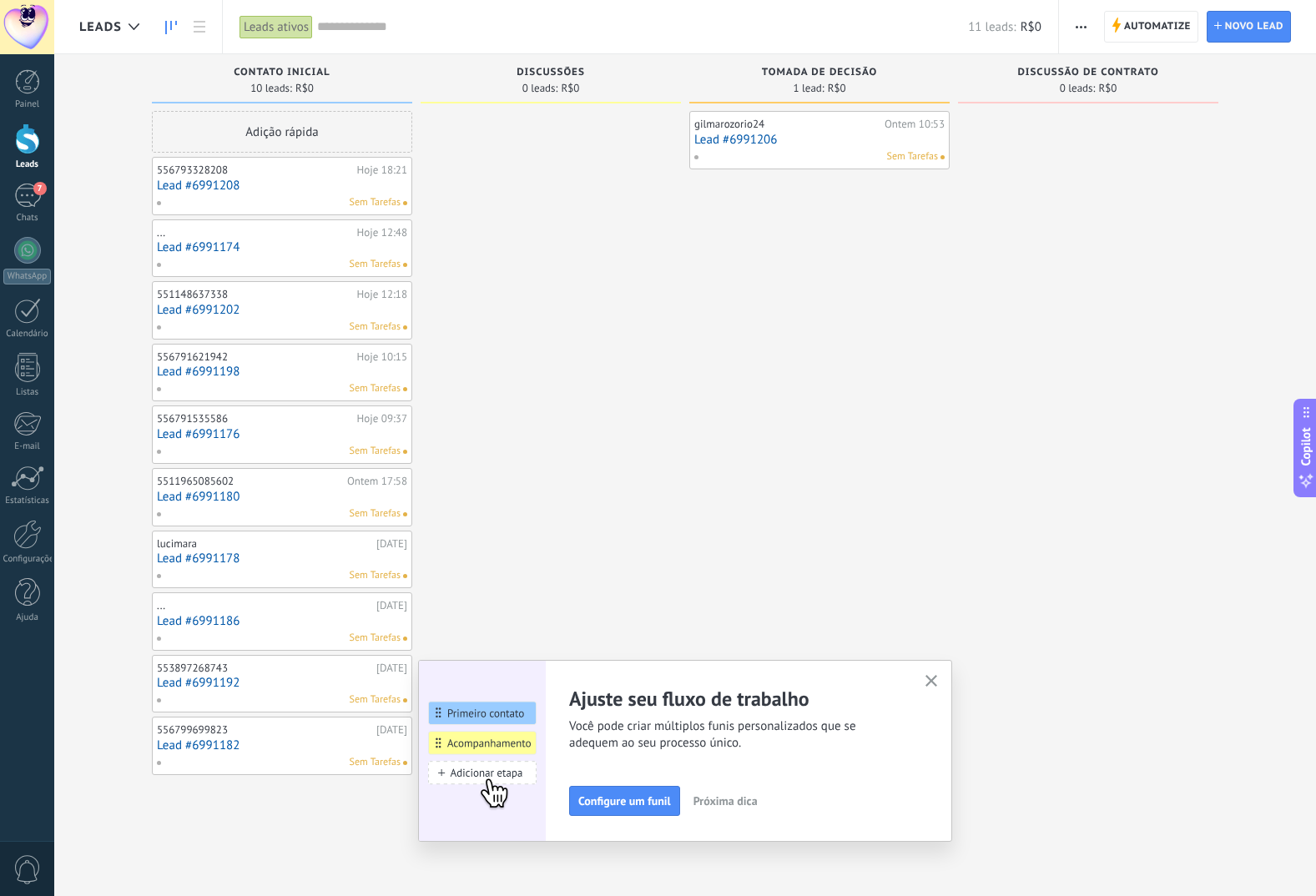
click at [743, 804] on span "Próxima dica" at bounding box center [726, 801] width 65 height 11
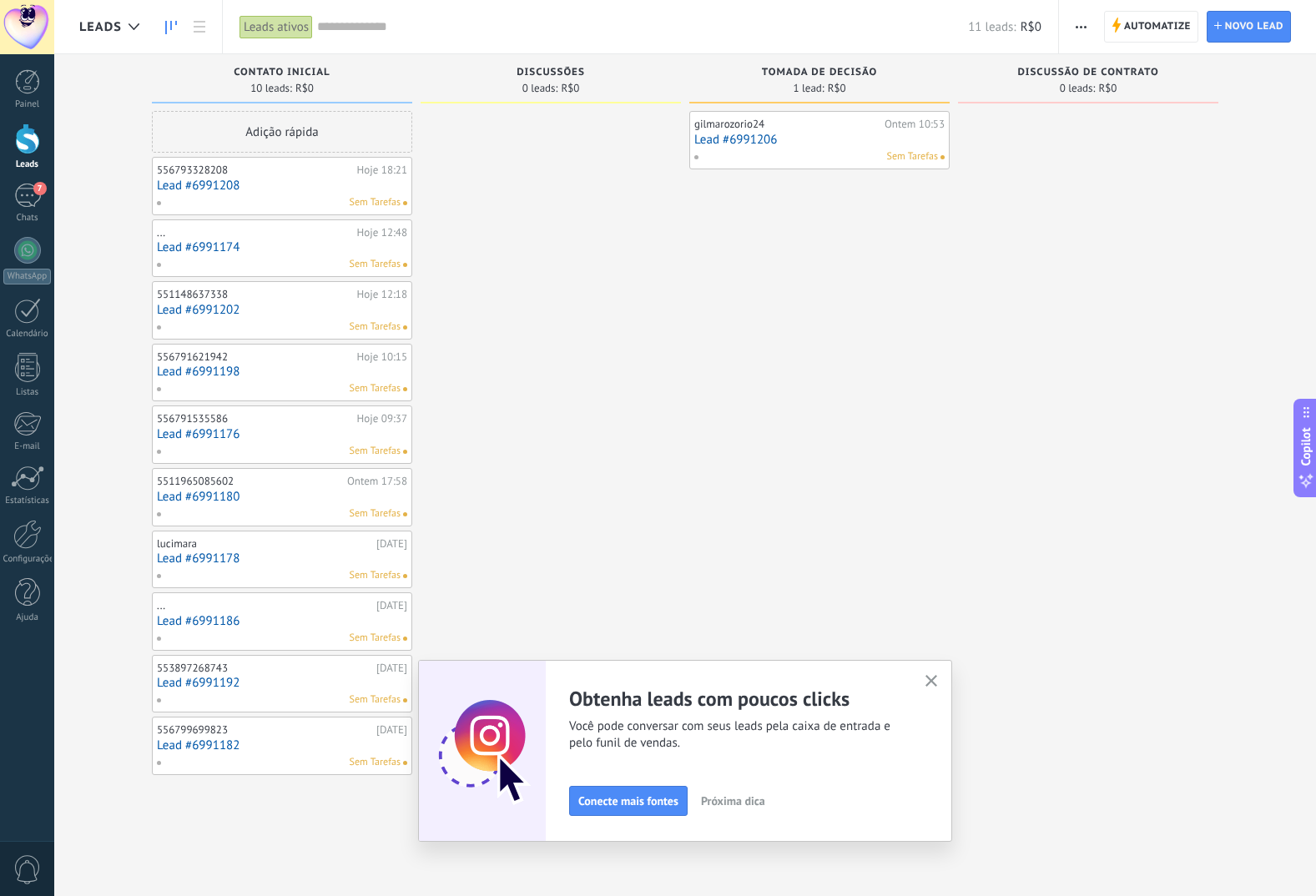
click at [743, 804] on span "Próxima dica" at bounding box center [734, 801] width 65 height 11
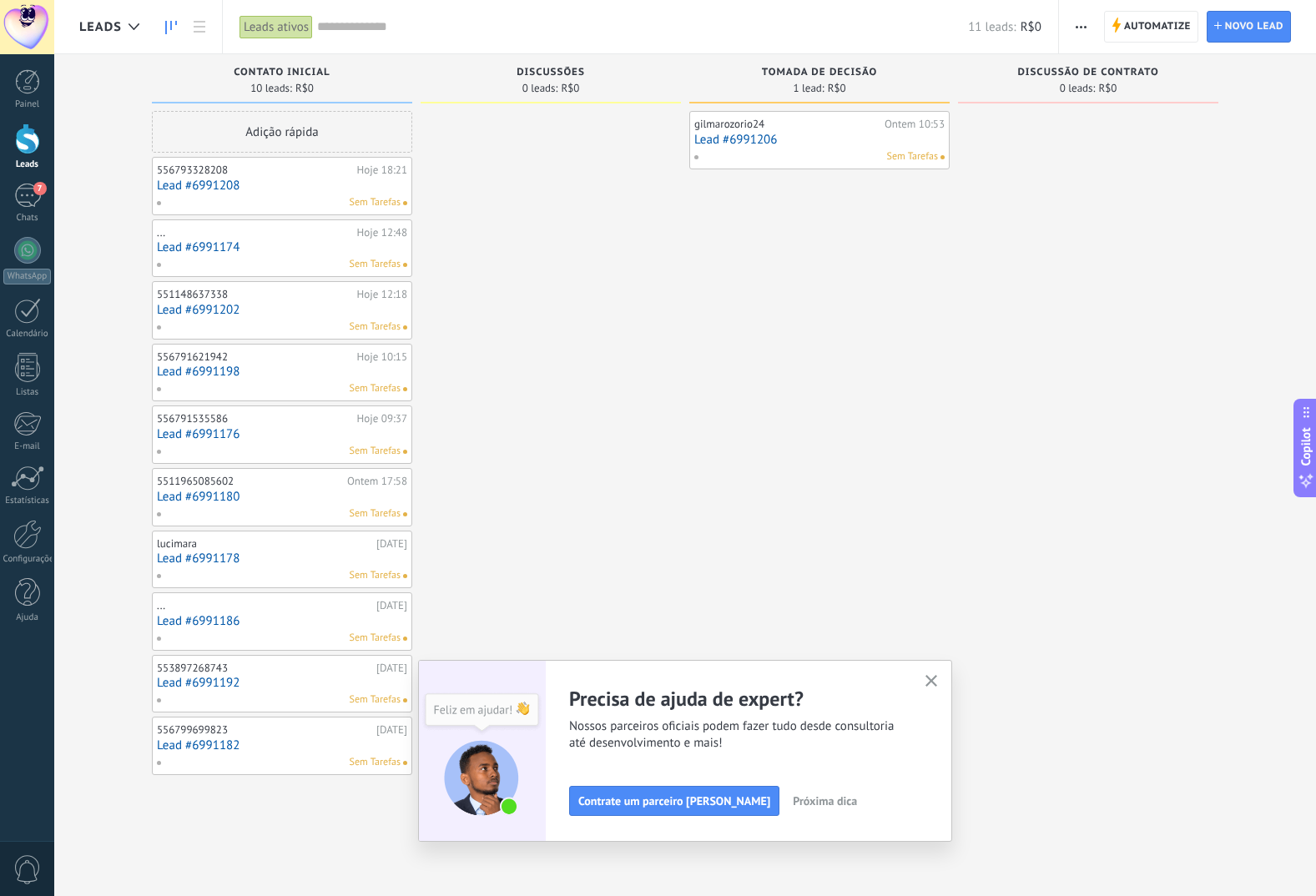
click at [743, 804] on div "Contrate um parceiro [PERSON_NAME] Próxima dica" at bounding box center [737, 801] width 336 height 30
click at [793, 798] on span "Próxima dica" at bounding box center [825, 801] width 65 height 11
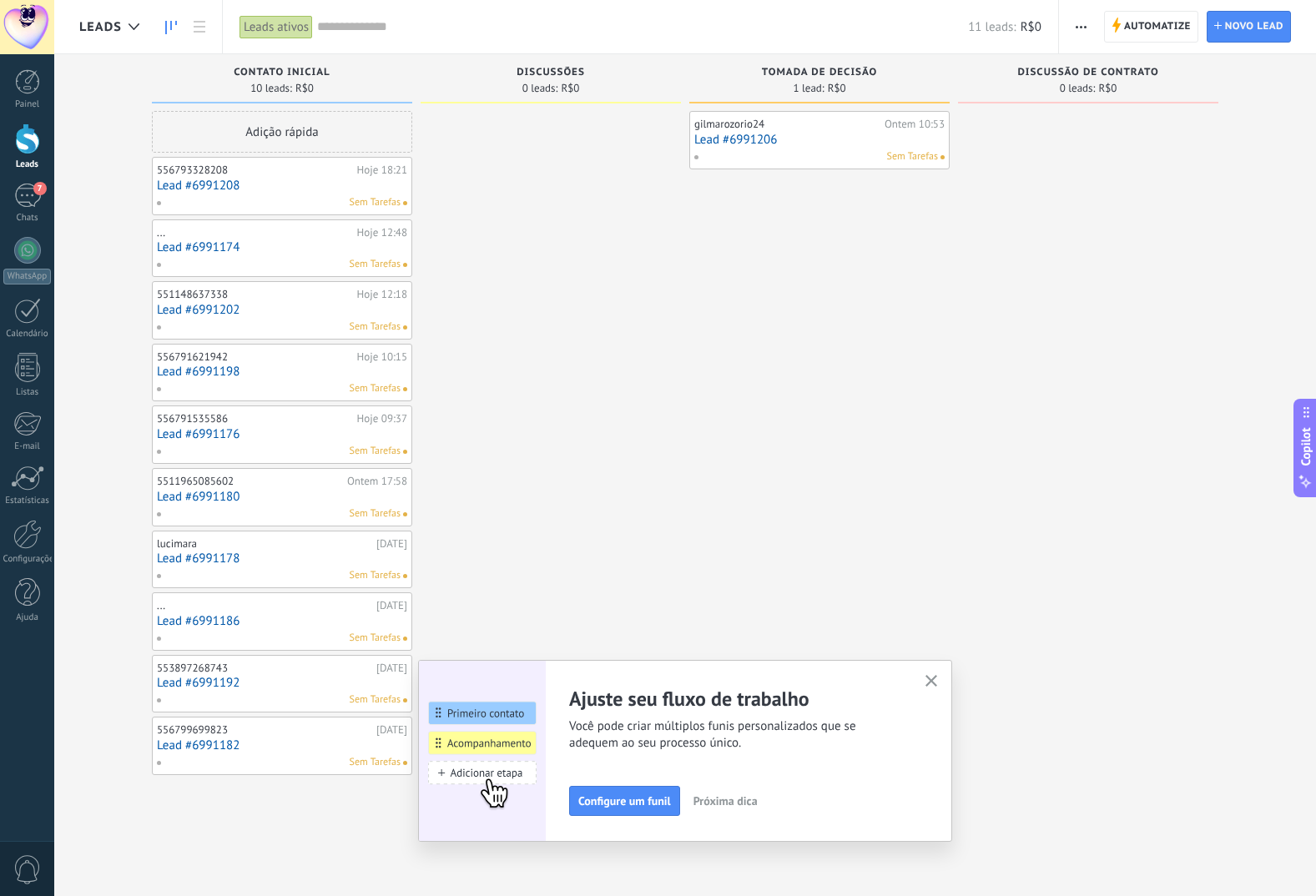
click at [787, 798] on div "Configure um funil Próxima dica" at bounding box center [737, 801] width 336 height 30
click at [711, 802] on span "Próxima dica" at bounding box center [726, 801] width 65 height 11
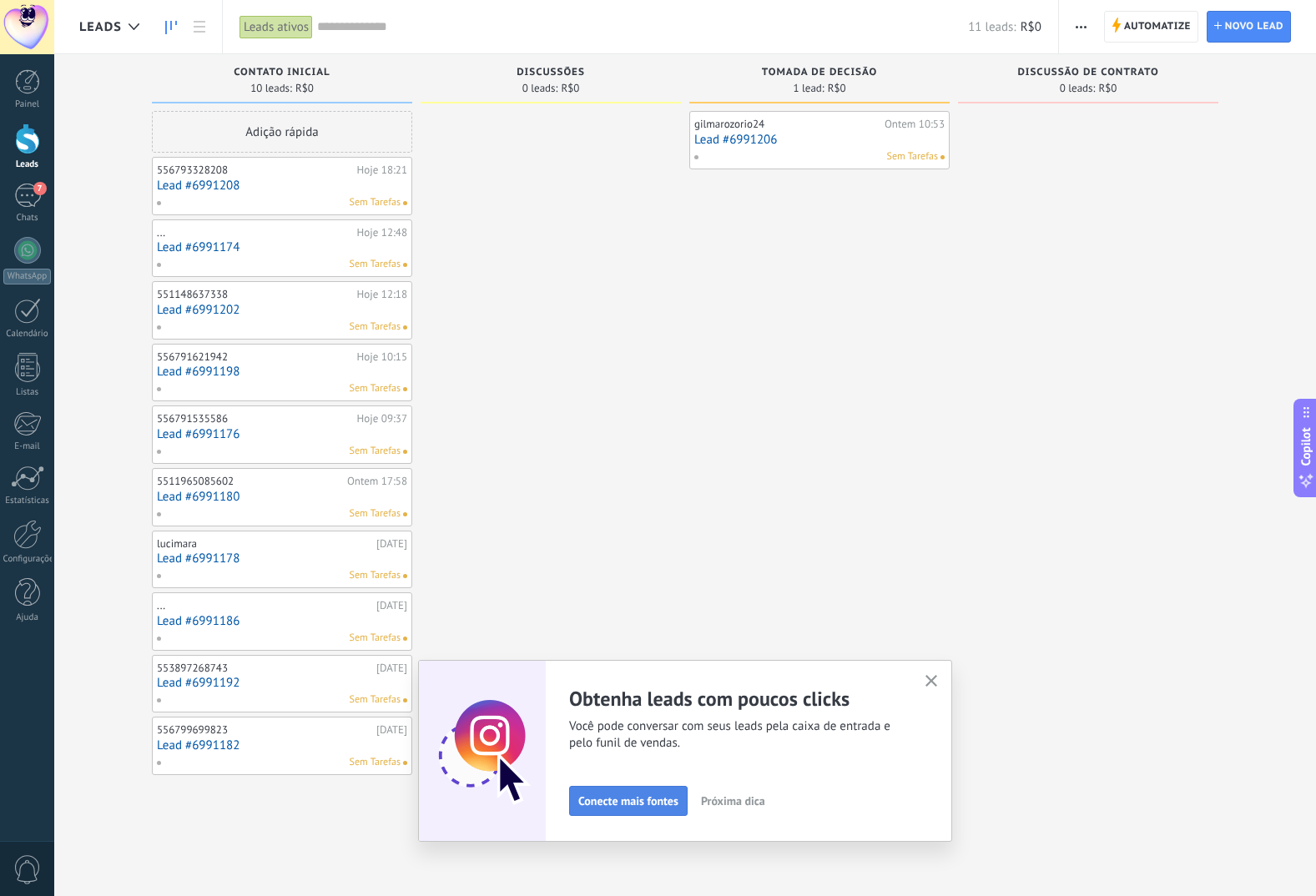
click at [648, 791] on button "Conecte mais fontes" at bounding box center [628, 801] width 119 height 30
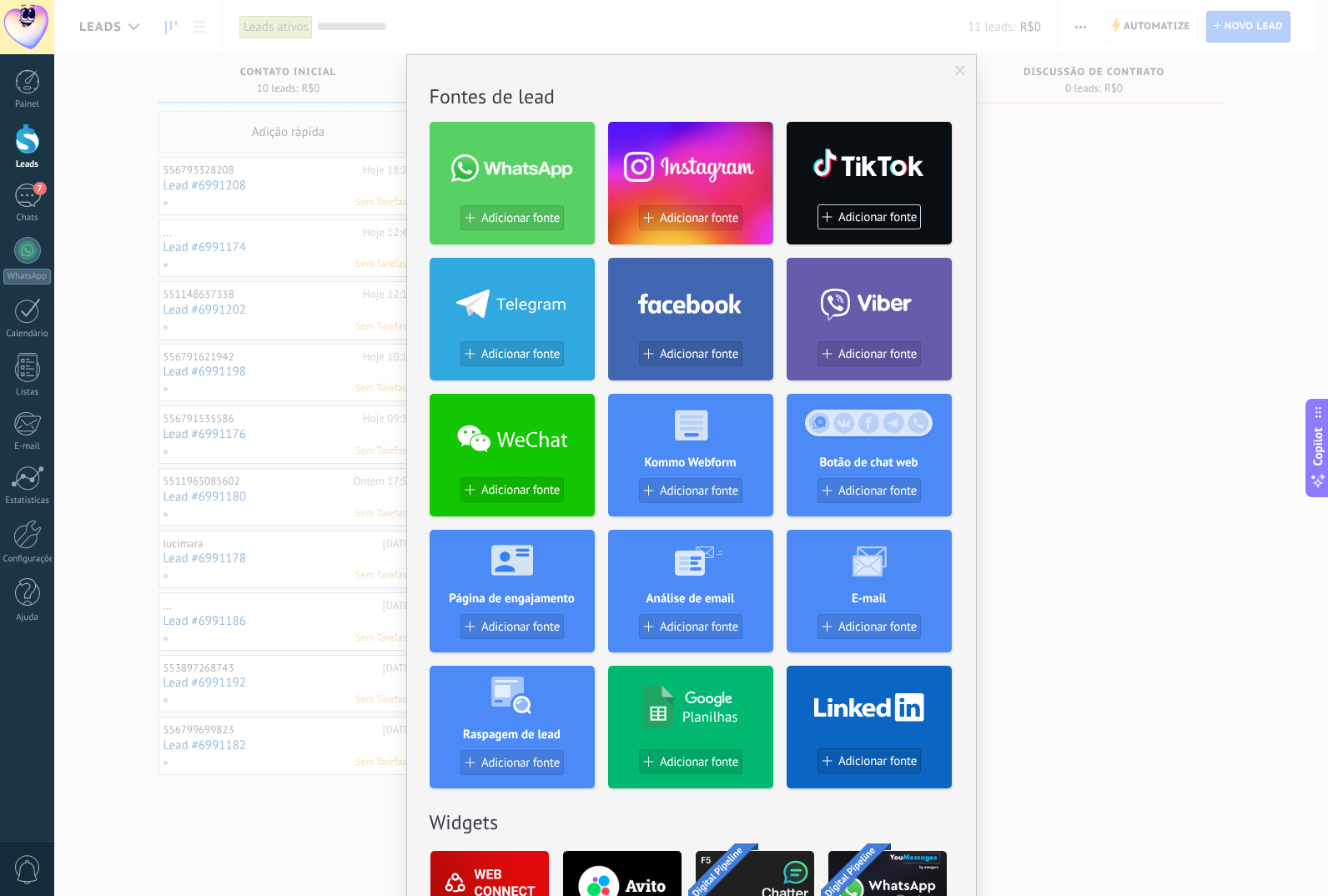
click at [668, 187] on div at bounding box center [691, 164] width 166 height 71
click at [693, 221] on span "Adicionar fonte" at bounding box center [699, 218] width 78 height 14
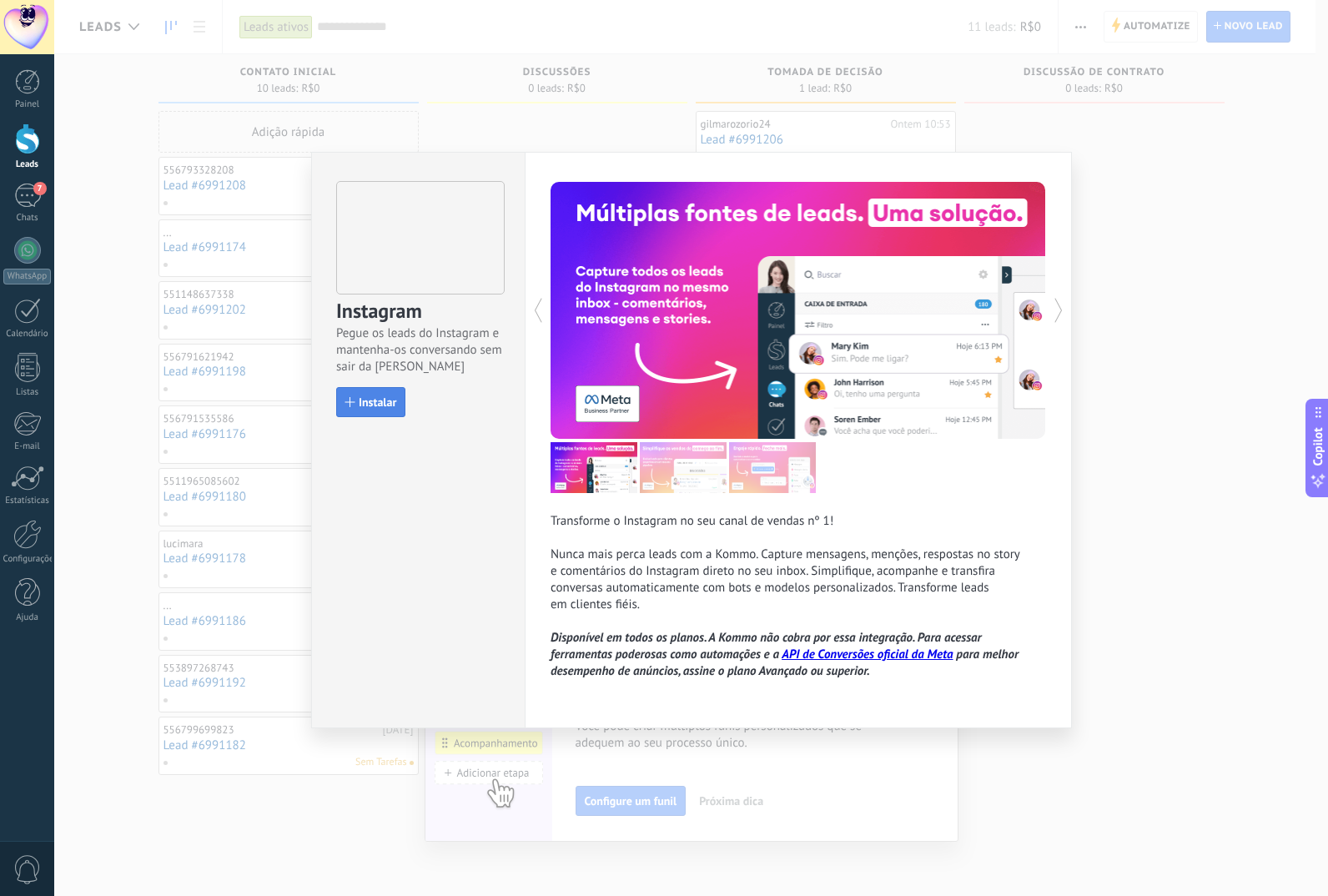
click at [390, 404] on span "Instalar" at bounding box center [377, 402] width 37 height 11
